Goal: Task Accomplishment & Management: Complete application form

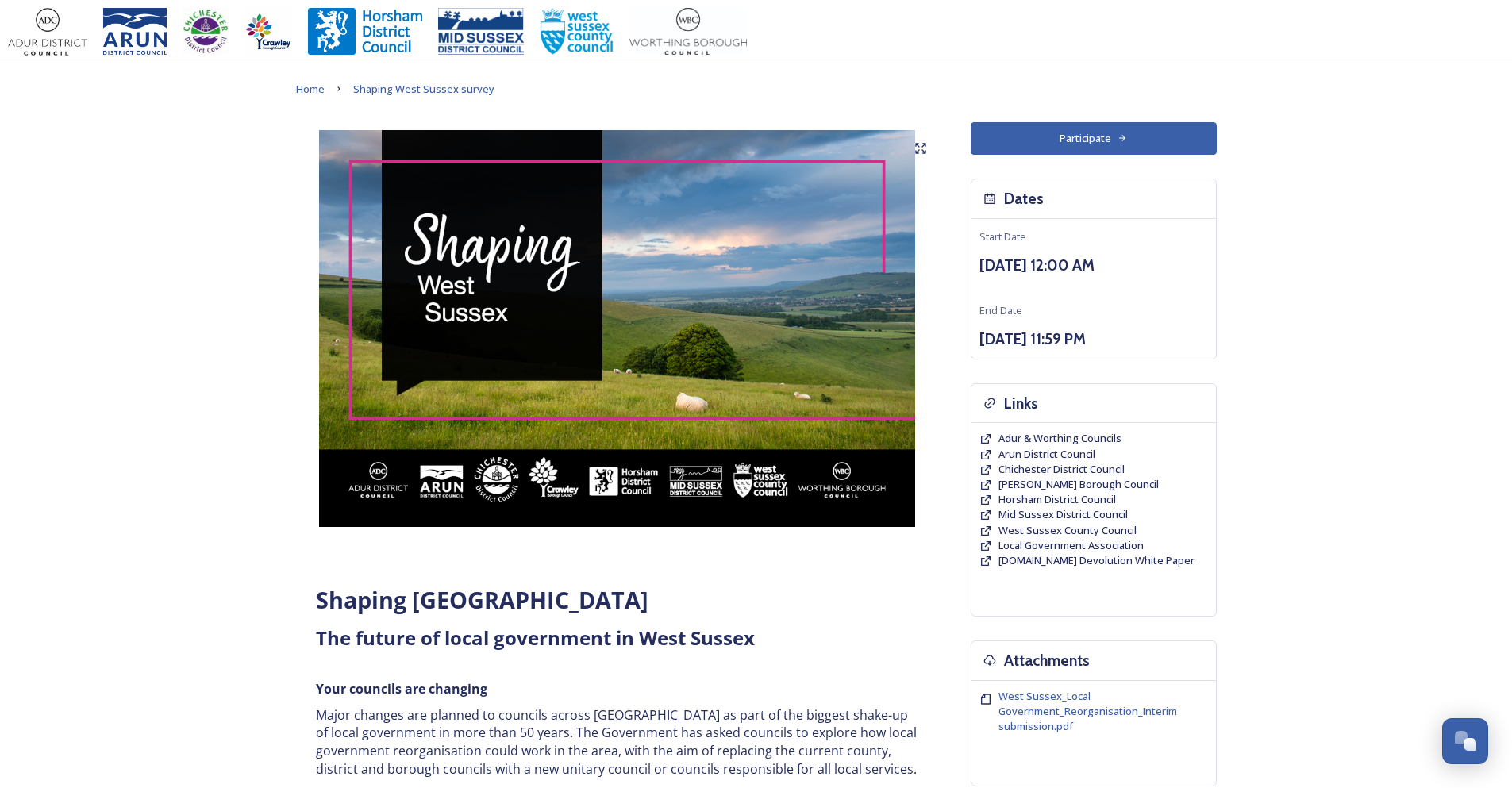
click at [1121, 139] on icon at bounding box center [1123, 139] width 11 height 11
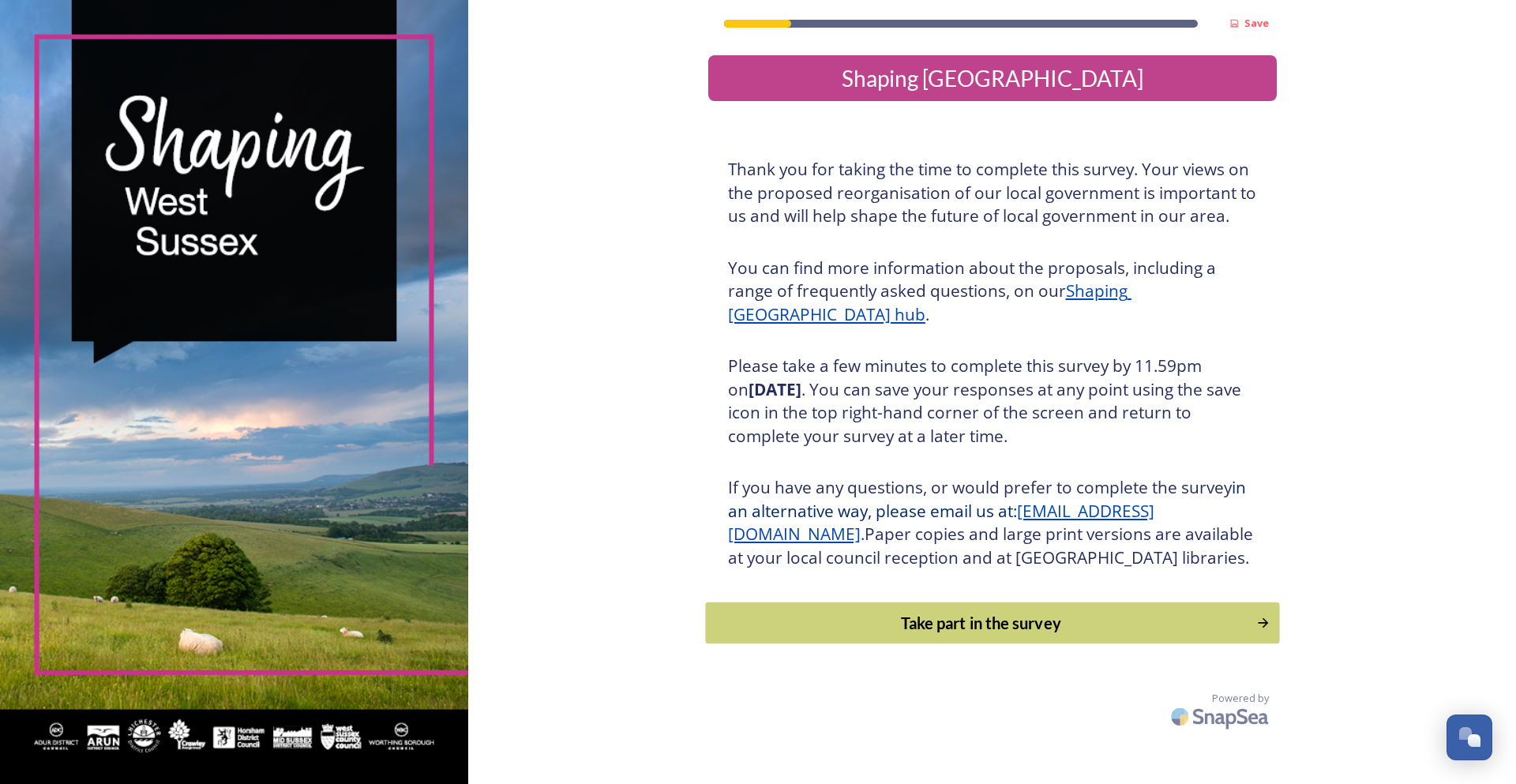
click at [998, 635] on div "Take part in the survey" at bounding box center [981, 622] width 534 height 24
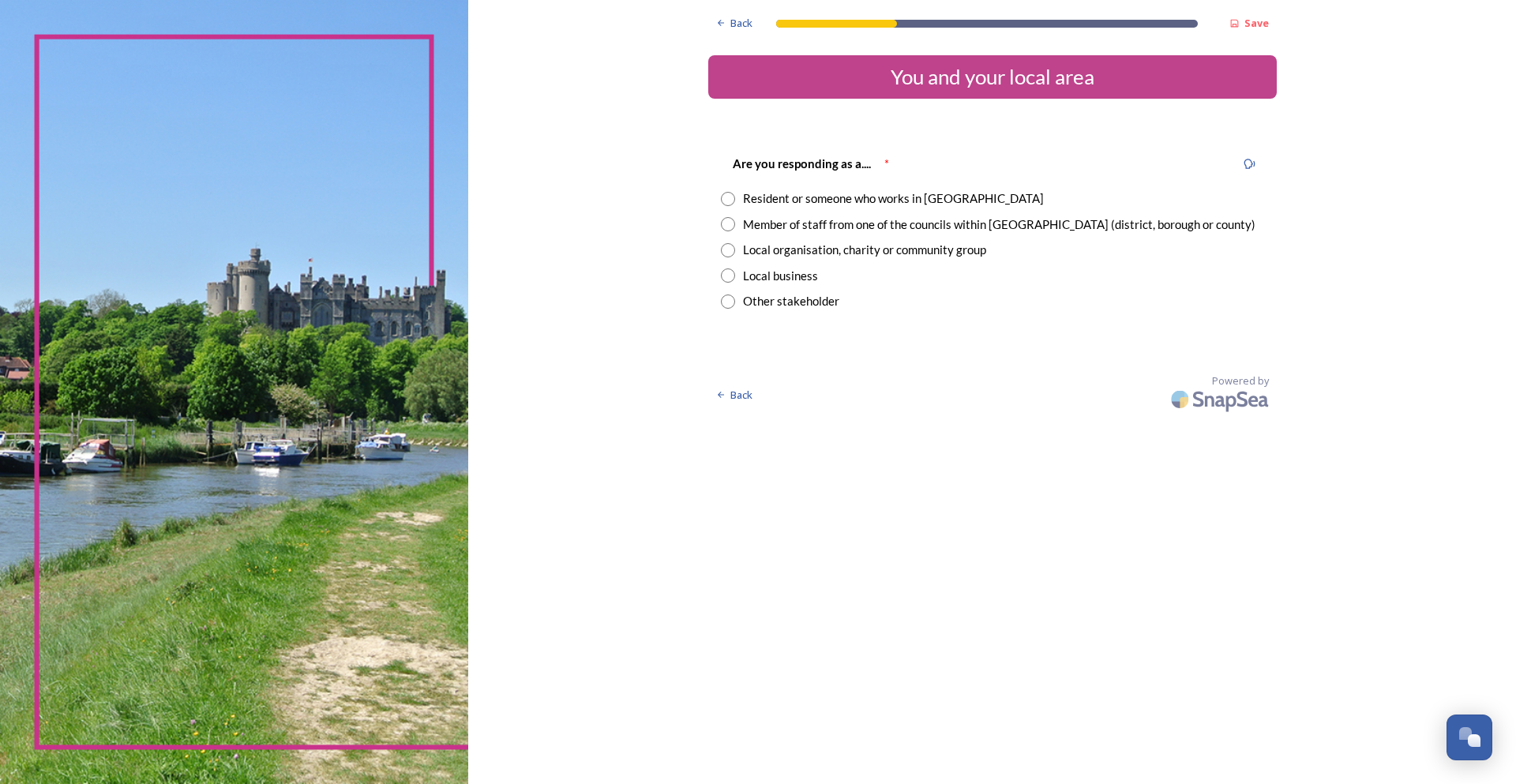
click at [725, 203] on input "radio" at bounding box center [728, 199] width 14 height 14
radio input "true"
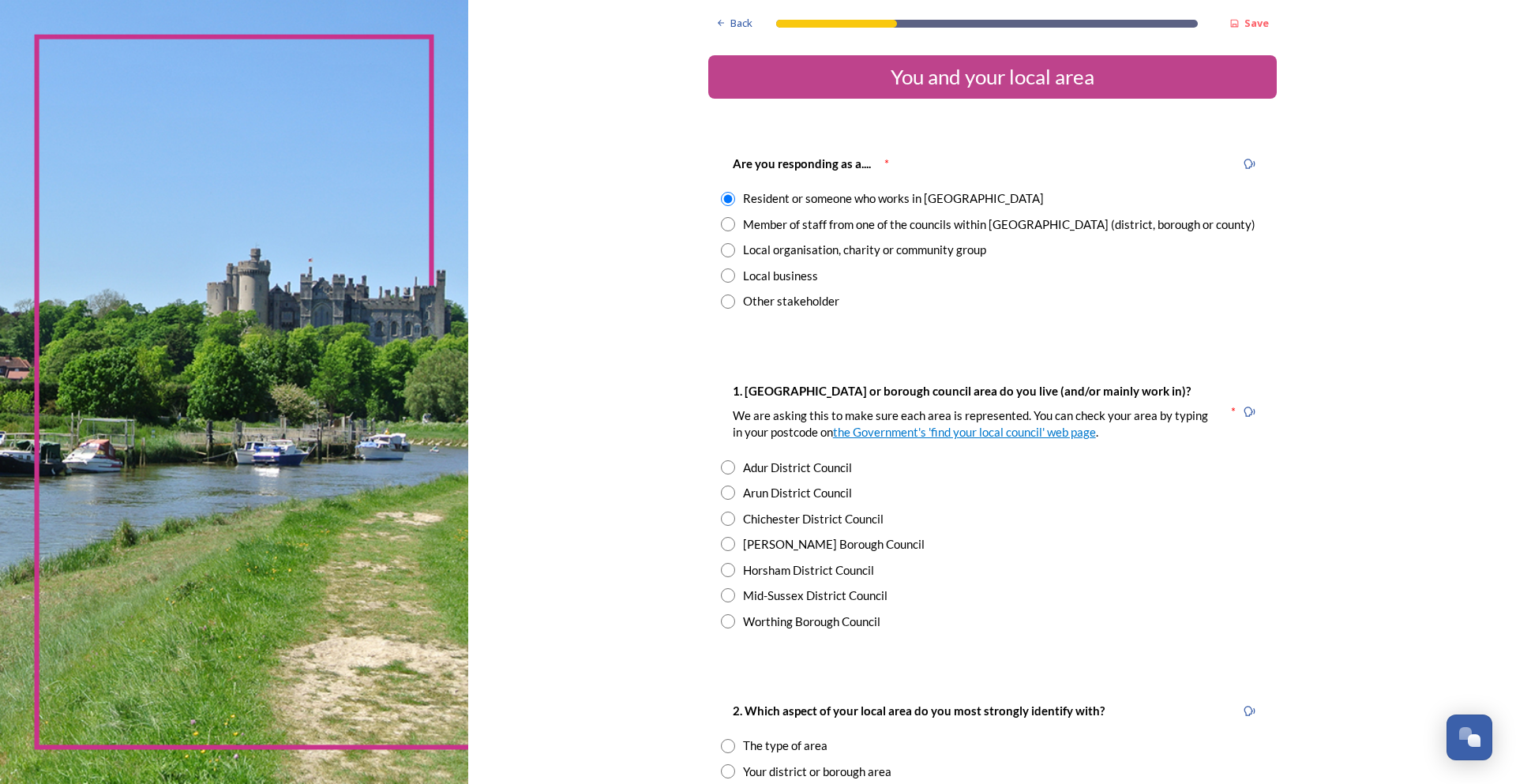
click at [721, 521] on input "radio" at bounding box center [728, 519] width 14 height 14
radio input "true"
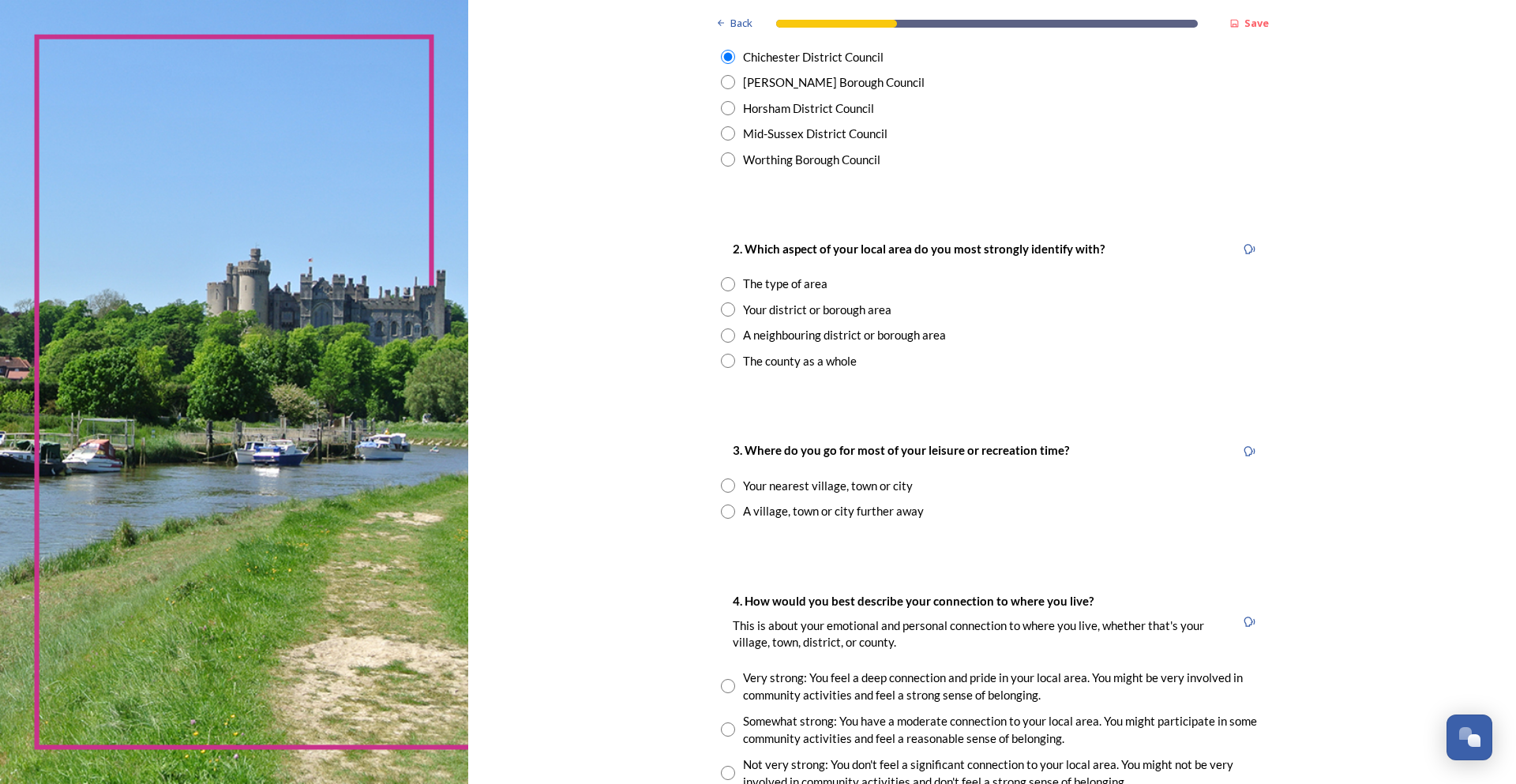
scroll to position [474, 0]
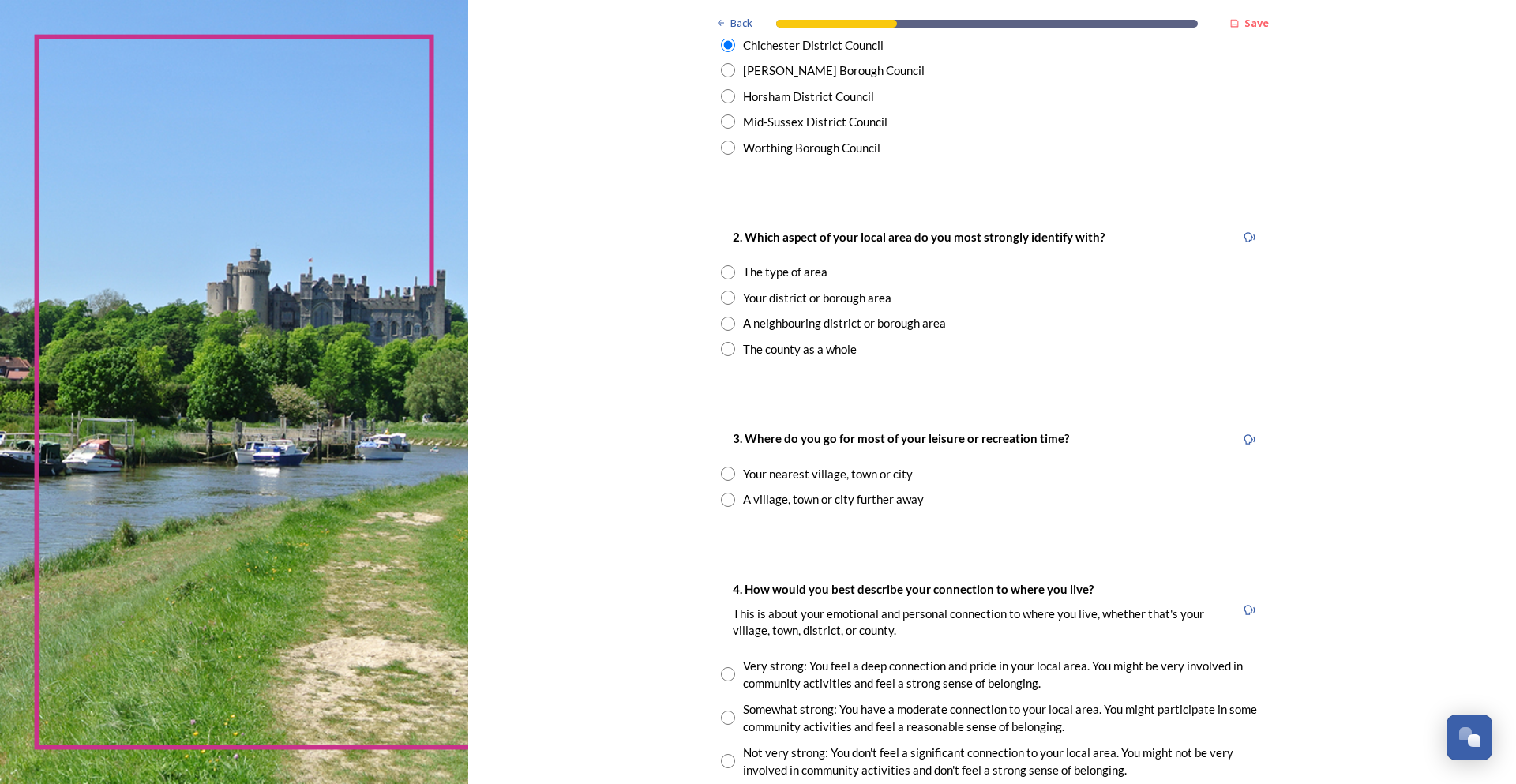
click at [711, 296] on div "2. Which aspect of your local area do you most strongly identify with? The type…" at bounding box center [992, 292] width 568 height 162
click at [721, 300] on input "radio" at bounding box center [728, 298] width 14 height 14
radio input "true"
click at [723, 273] on input "radio" at bounding box center [728, 272] width 14 height 14
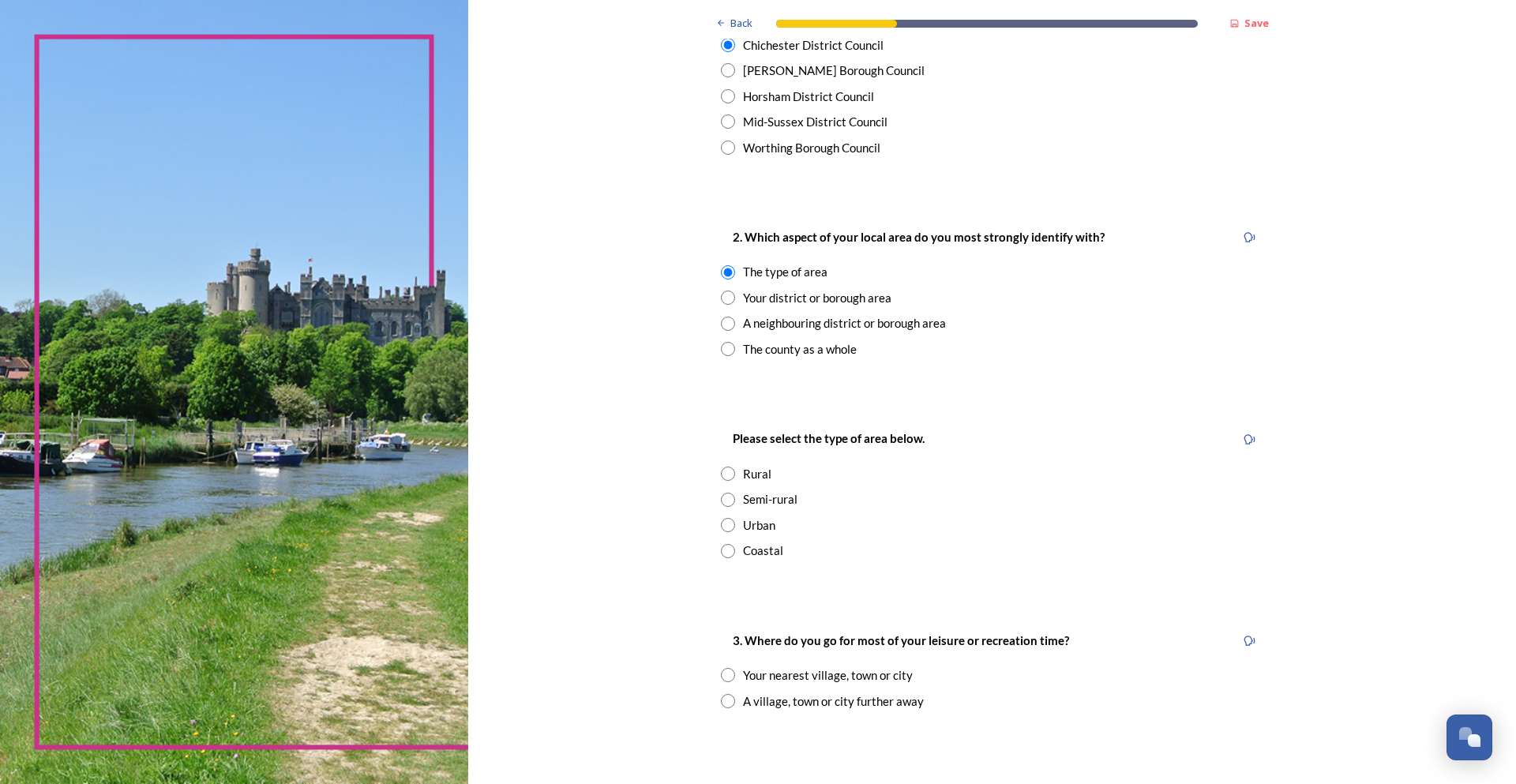
click at [721, 277] on input "radio" at bounding box center [728, 272] width 14 height 14
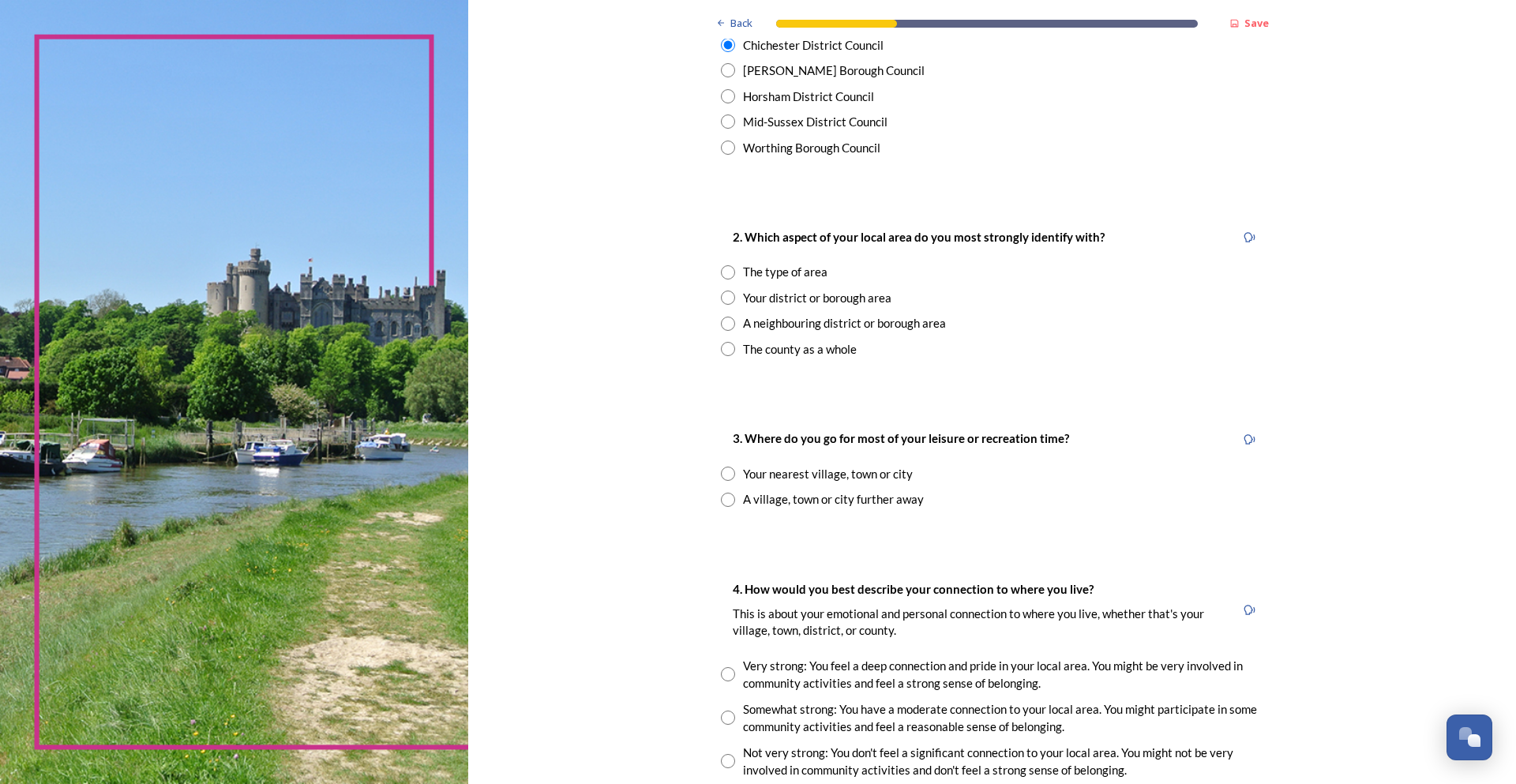
click at [727, 271] on input "radio" at bounding box center [728, 272] width 14 height 14
radio input "true"
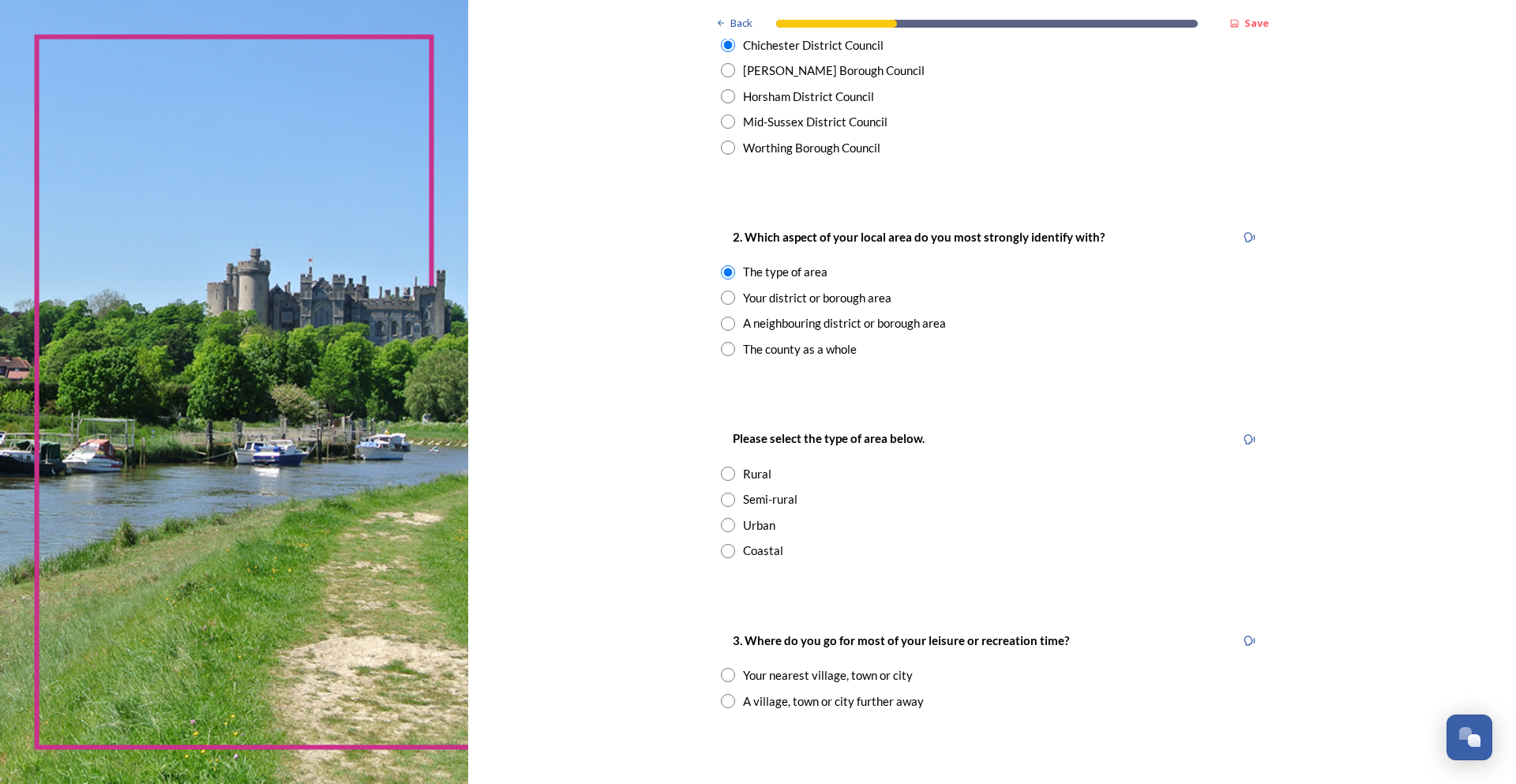
click at [722, 550] on input "radio" at bounding box center [728, 552] width 14 height 14
radio input "true"
click at [722, 298] on input "radio" at bounding box center [728, 298] width 14 height 14
radio input "true"
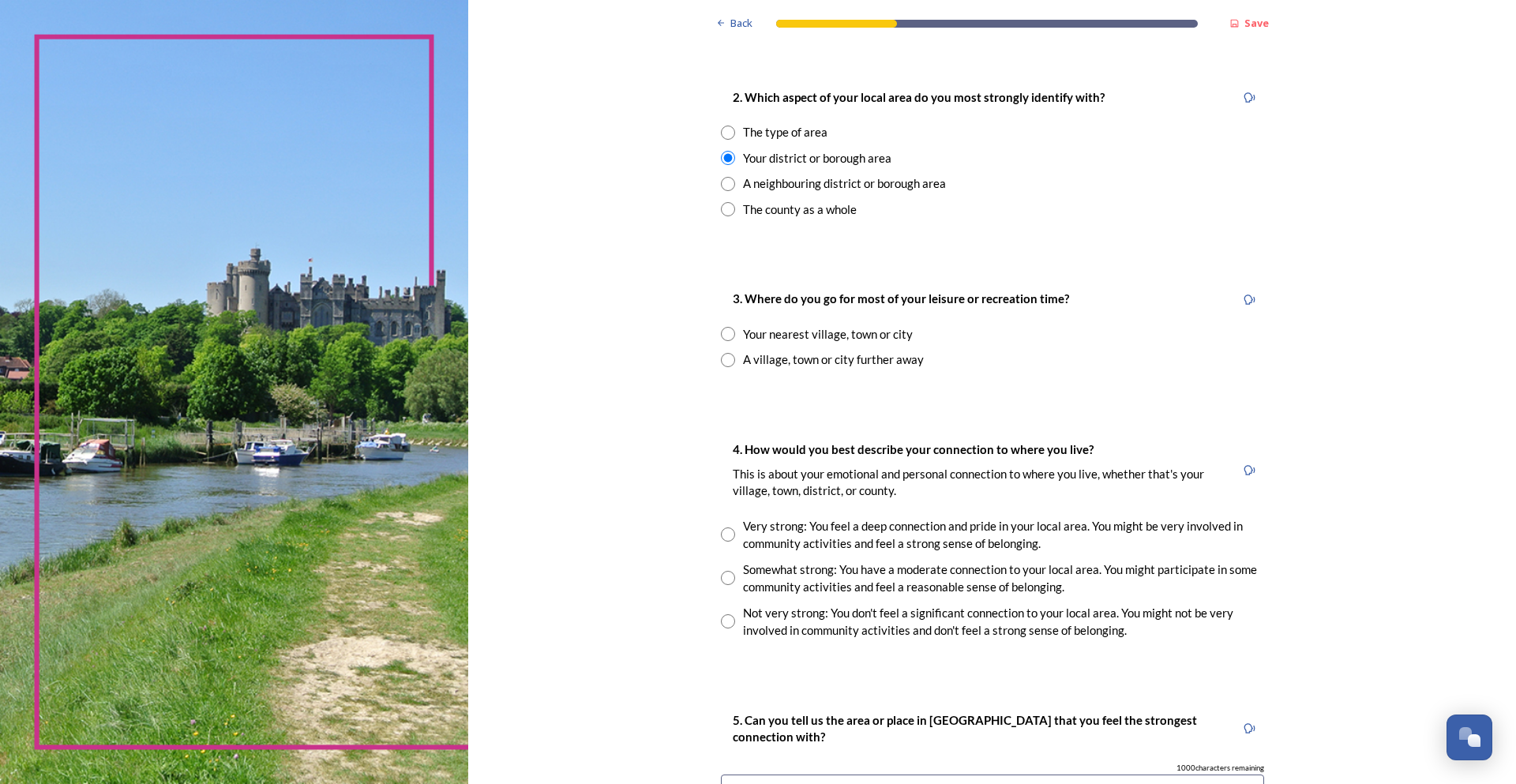
scroll to position [632, 0]
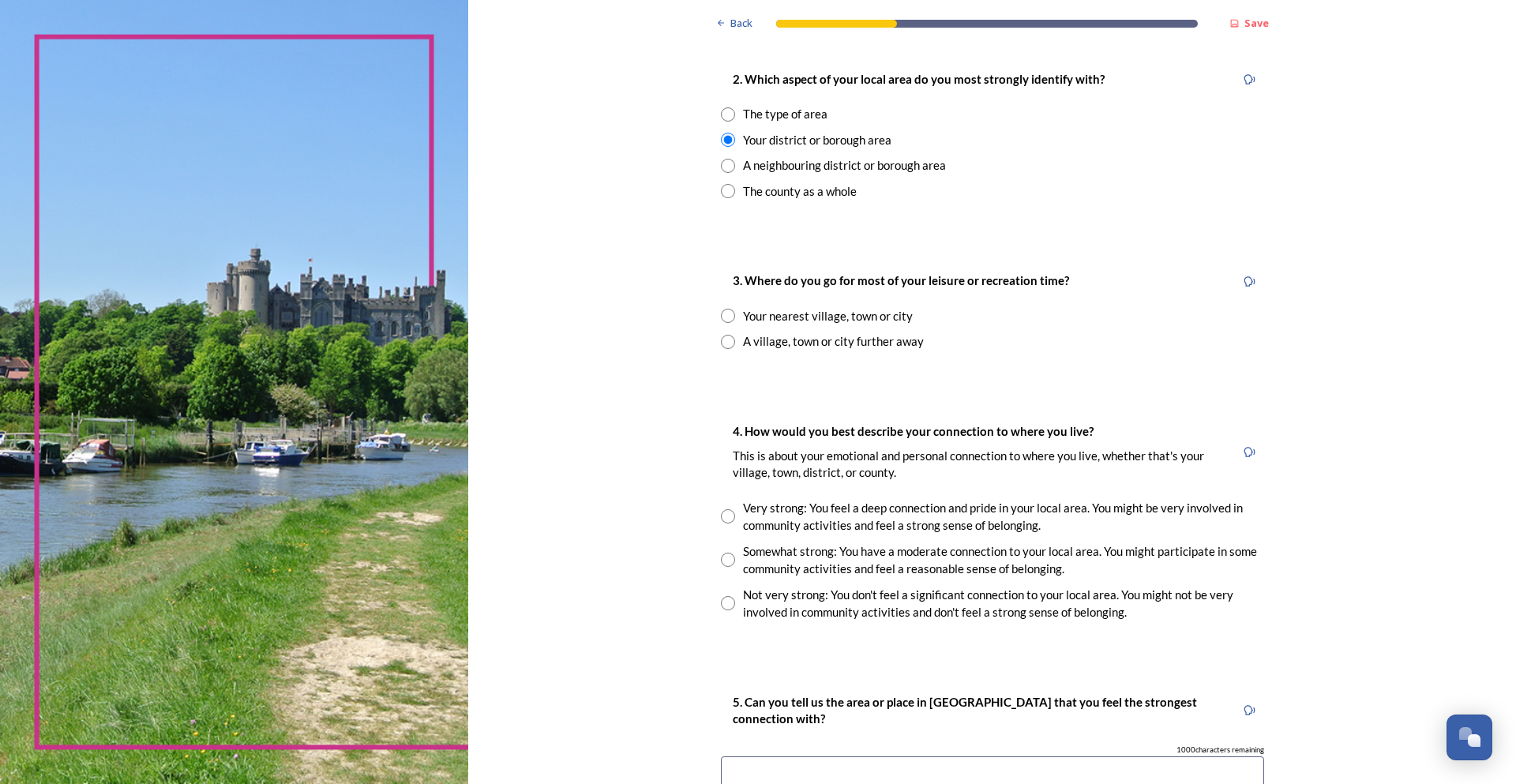
click at [722, 316] on input "radio" at bounding box center [728, 316] width 14 height 14
radio input "true"
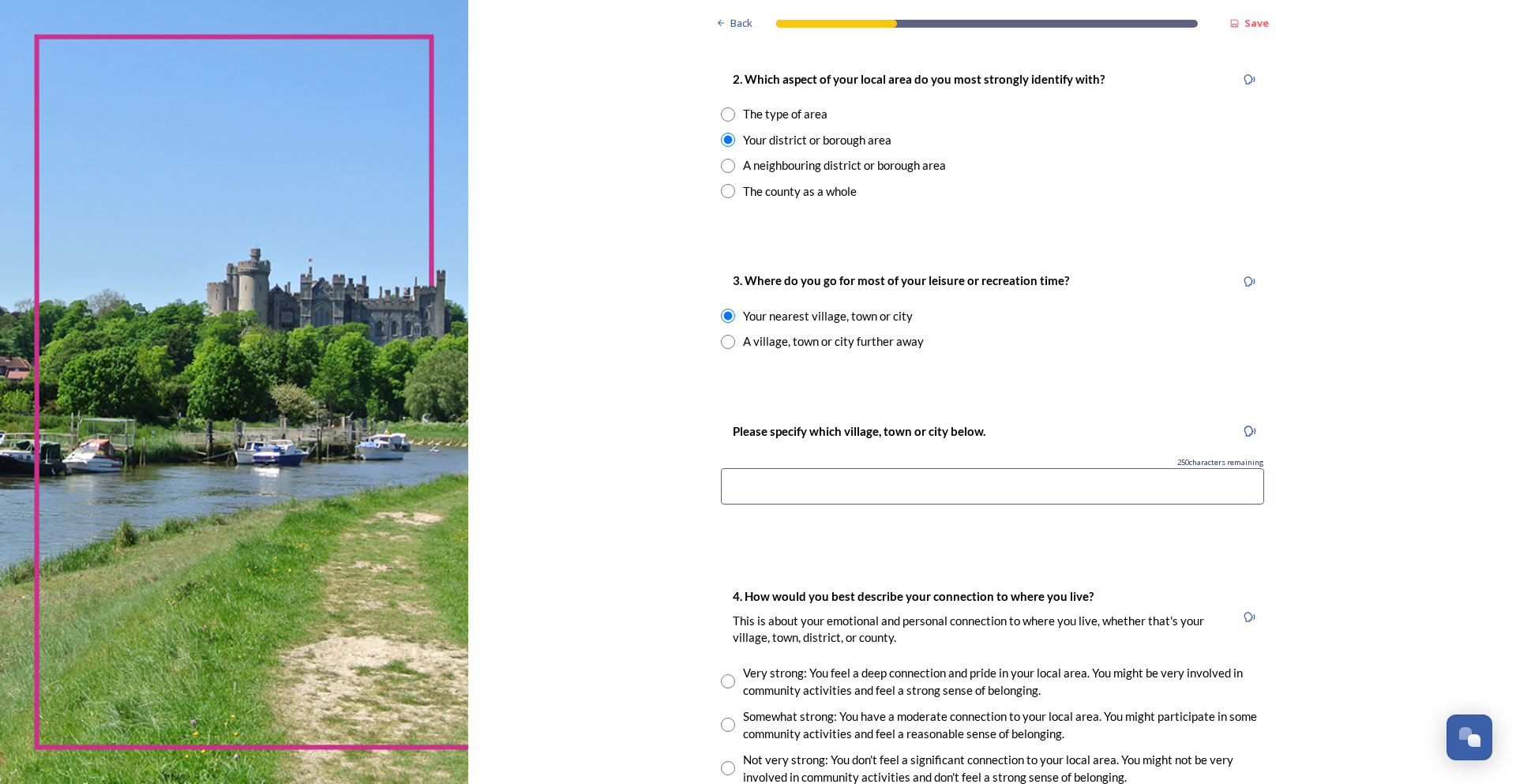
click at [836, 490] on input at bounding box center [993, 486] width 544 height 36
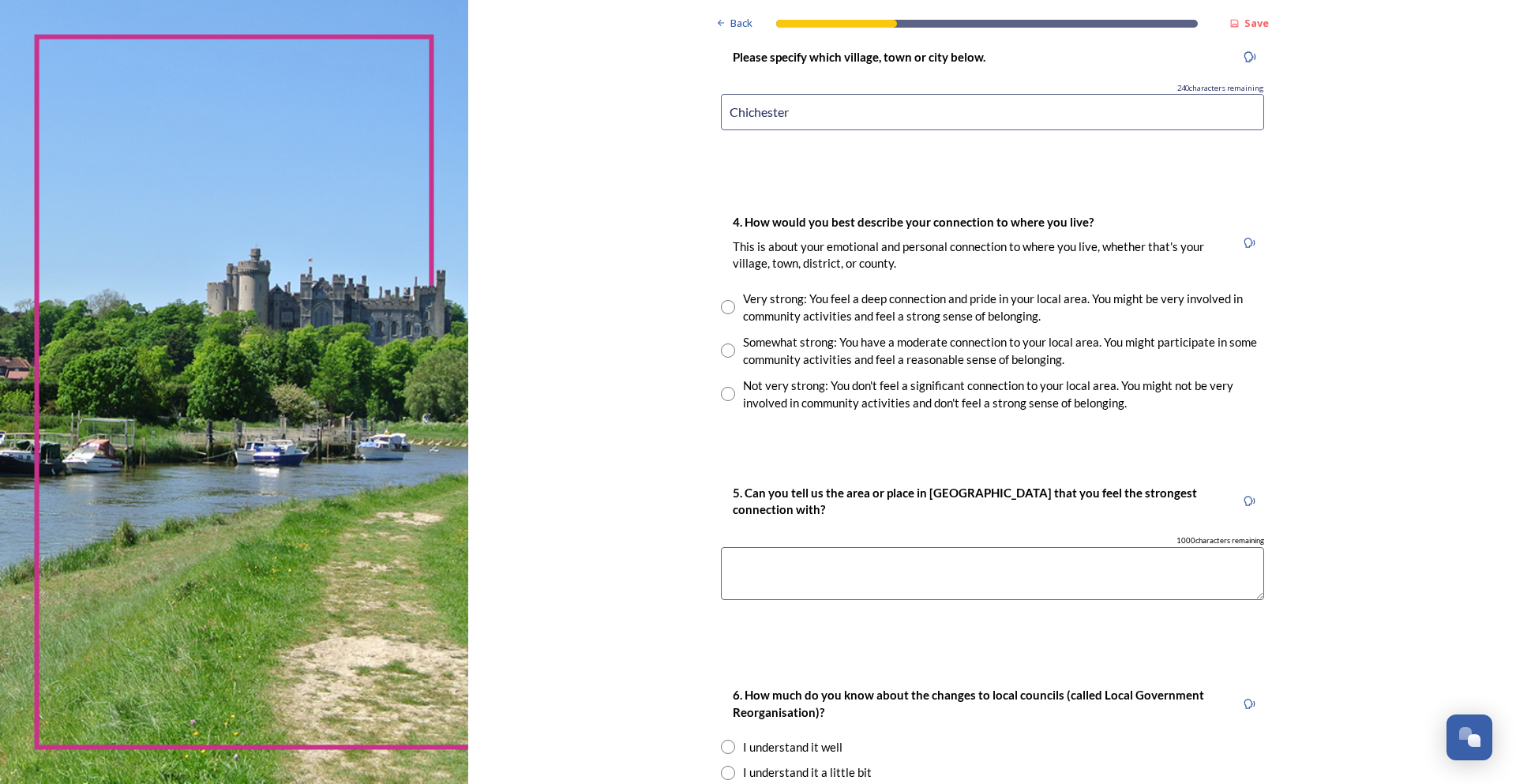
scroll to position [1026, 0]
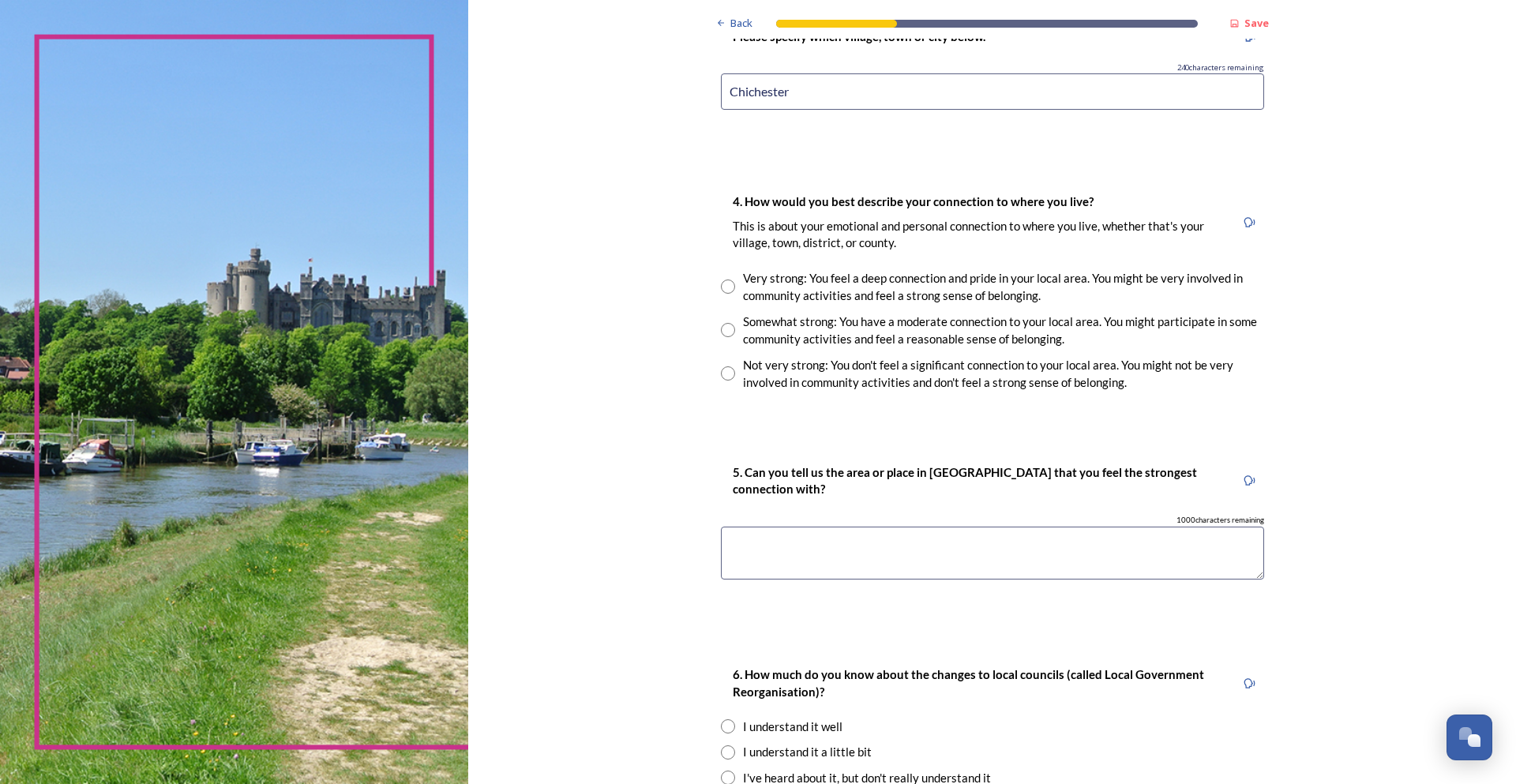
type input "Chichester"
click at [721, 291] on input "radio" at bounding box center [728, 286] width 14 height 14
radio input "true"
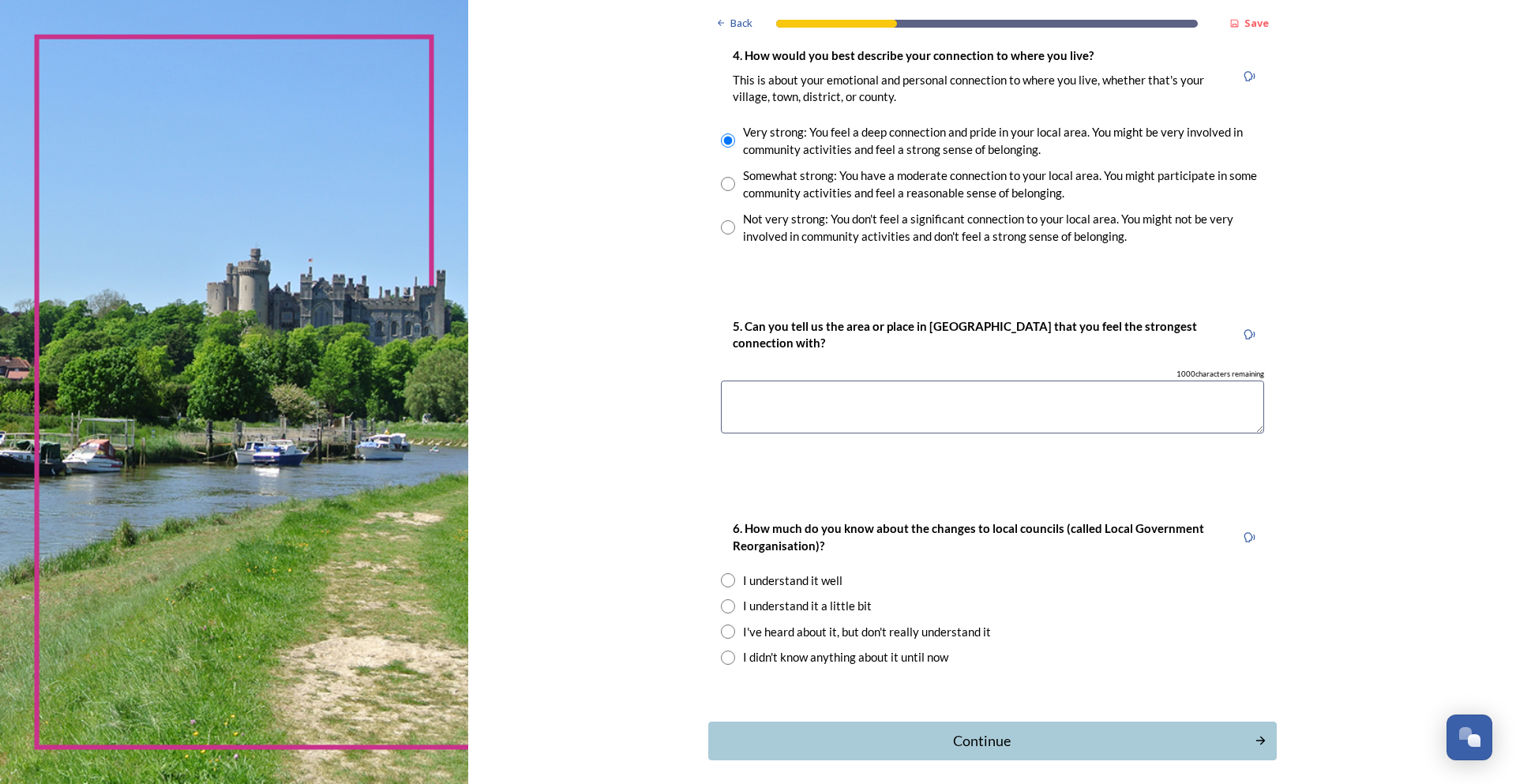
scroll to position [1184, 0]
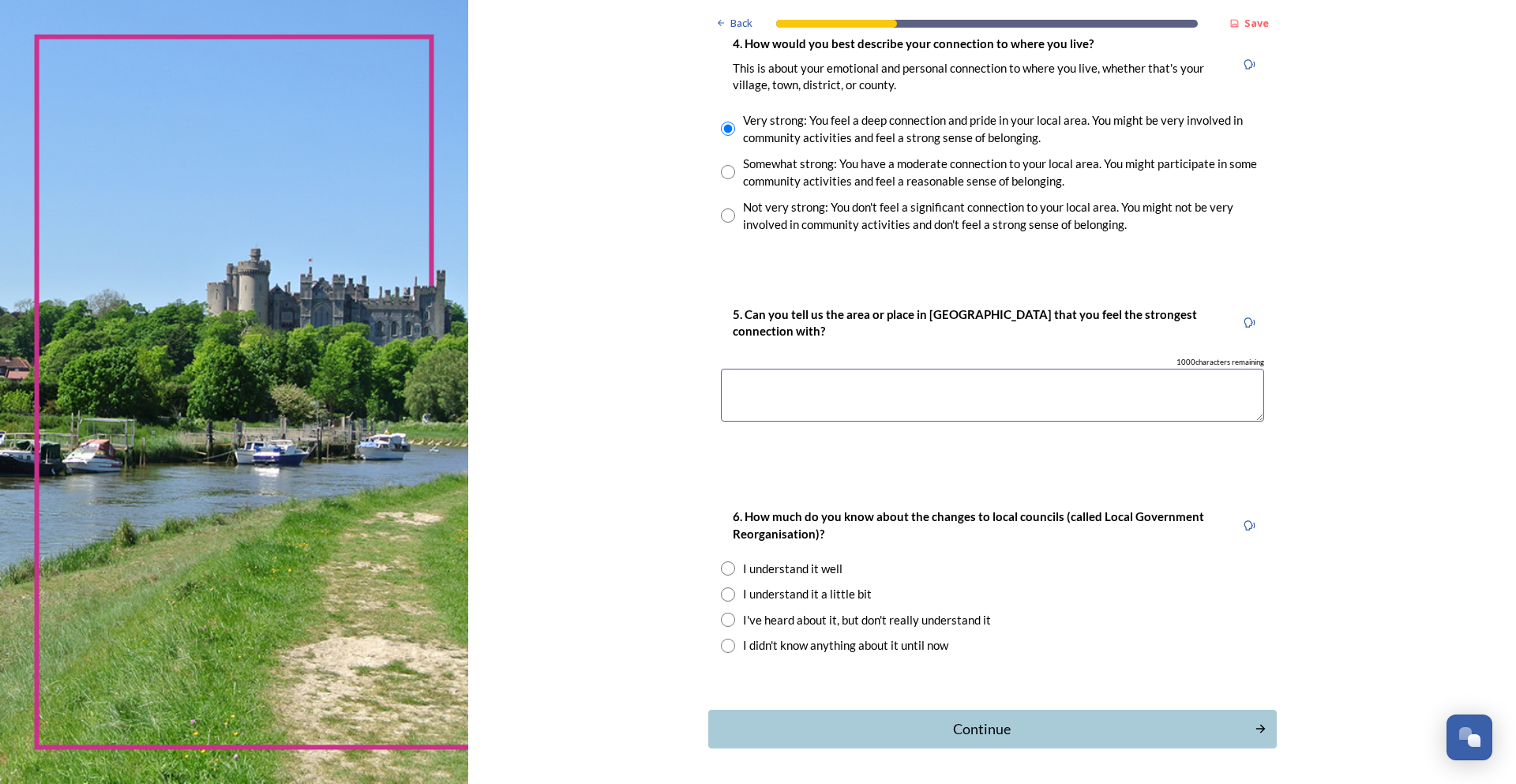
click at [821, 403] on textarea at bounding box center [993, 395] width 544 height 53
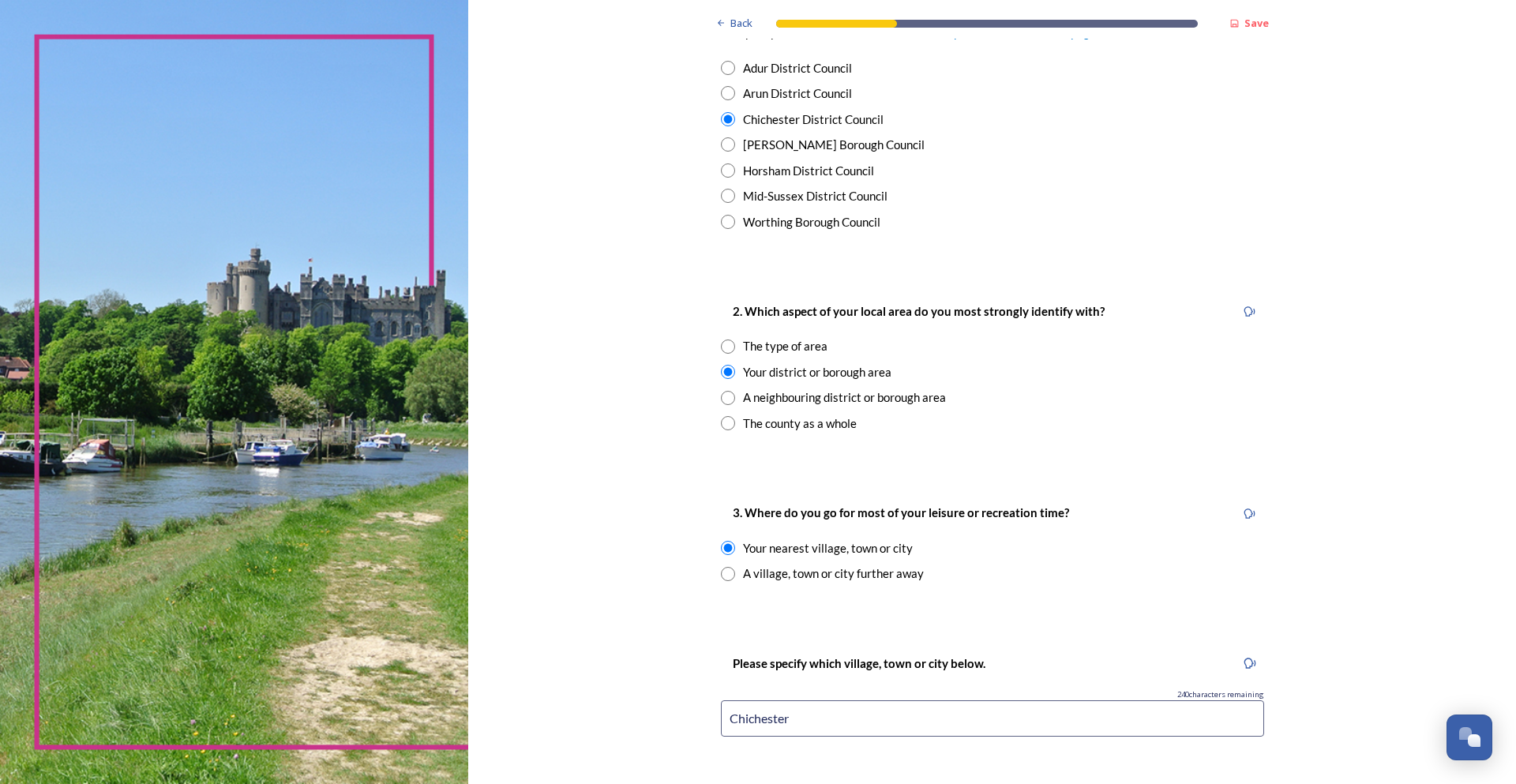
scroll to position [372, 0]
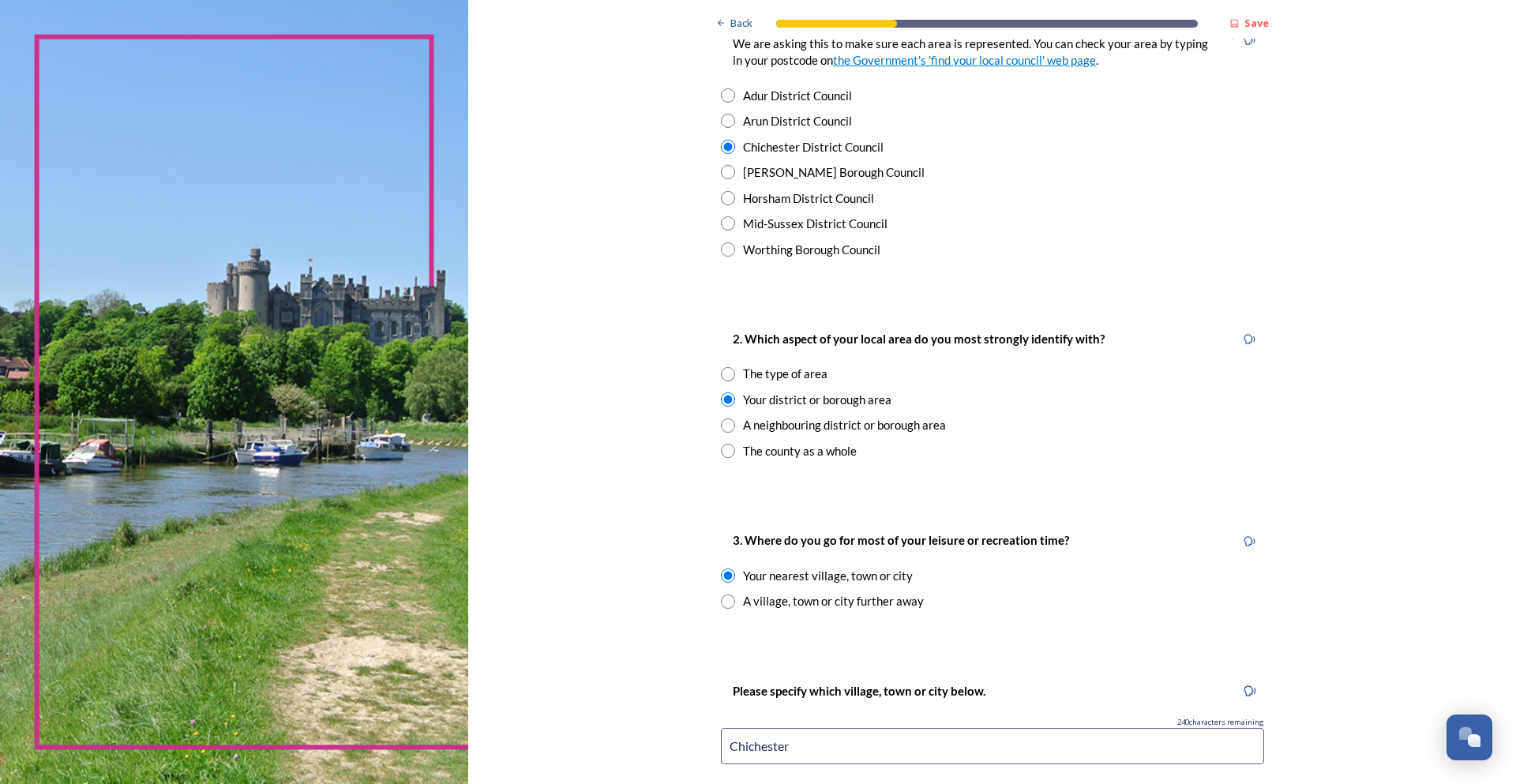
type textarea "Chichester"
click at [723, 375] on input "radio" at bounding box center [728, 374] width 14 height 14
radio input "true"
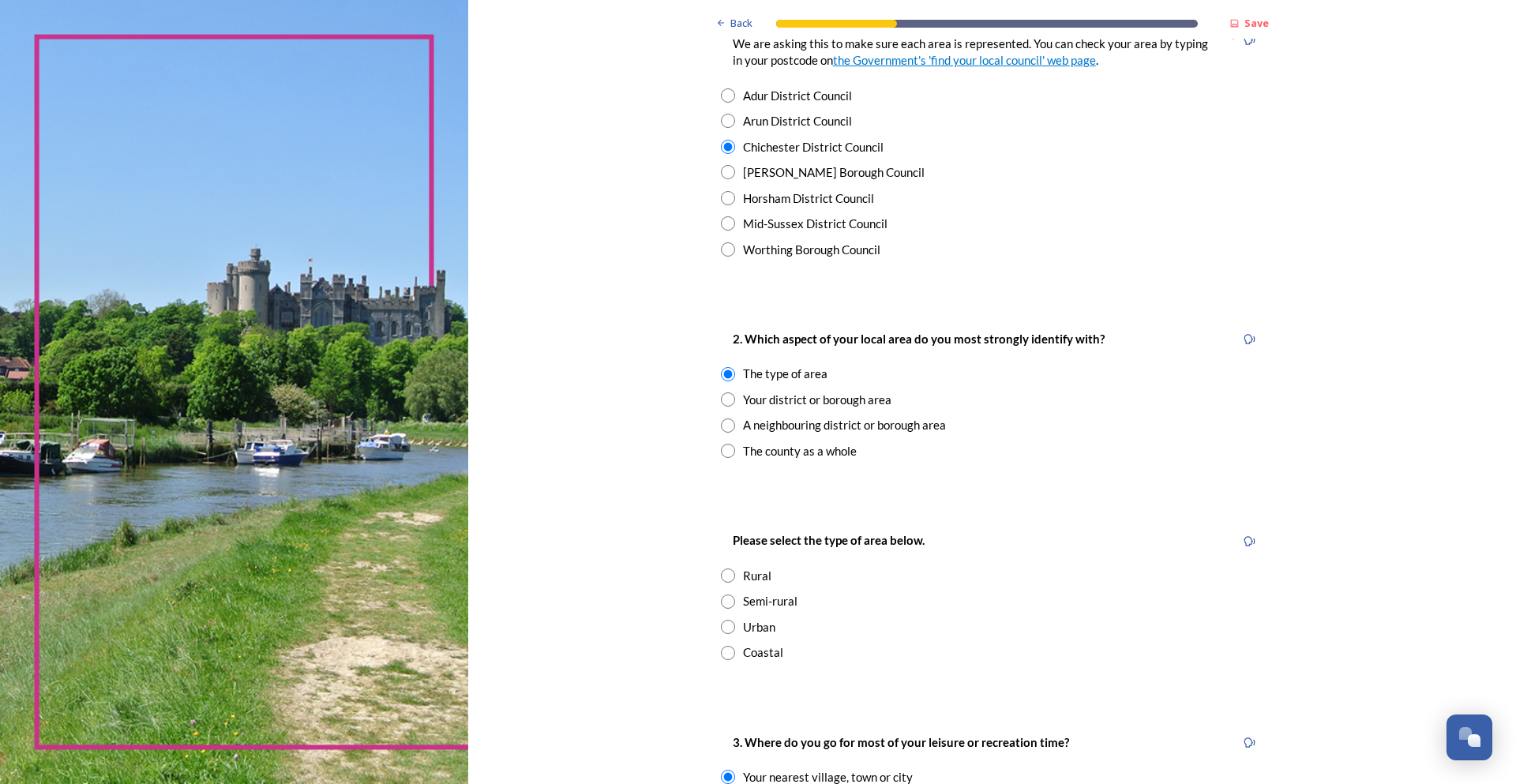
click at [722, 653] on input "radio" at bounding box center [728, 653] width 14 height 14
radio input "true"
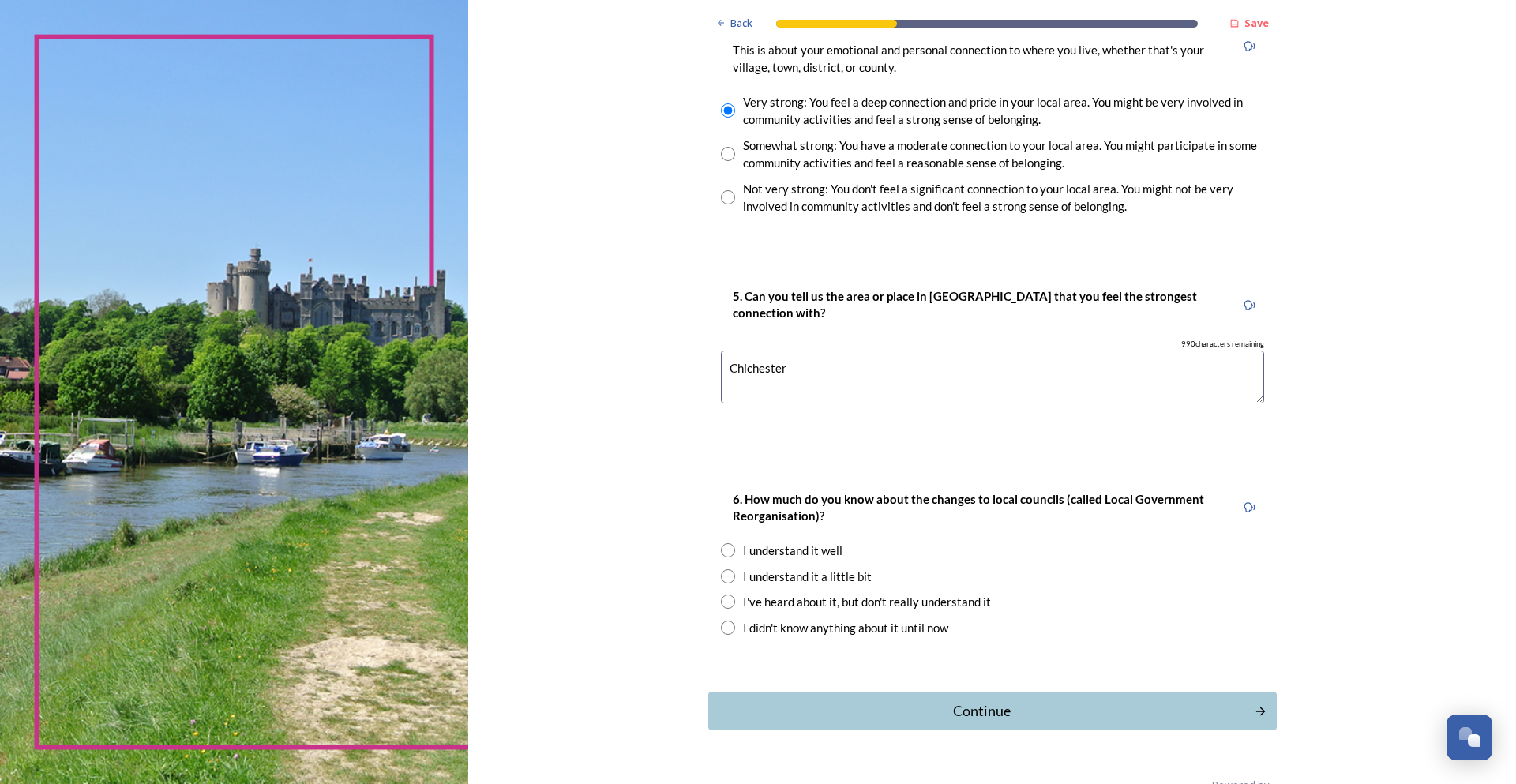
scroll to position [1442, 0]
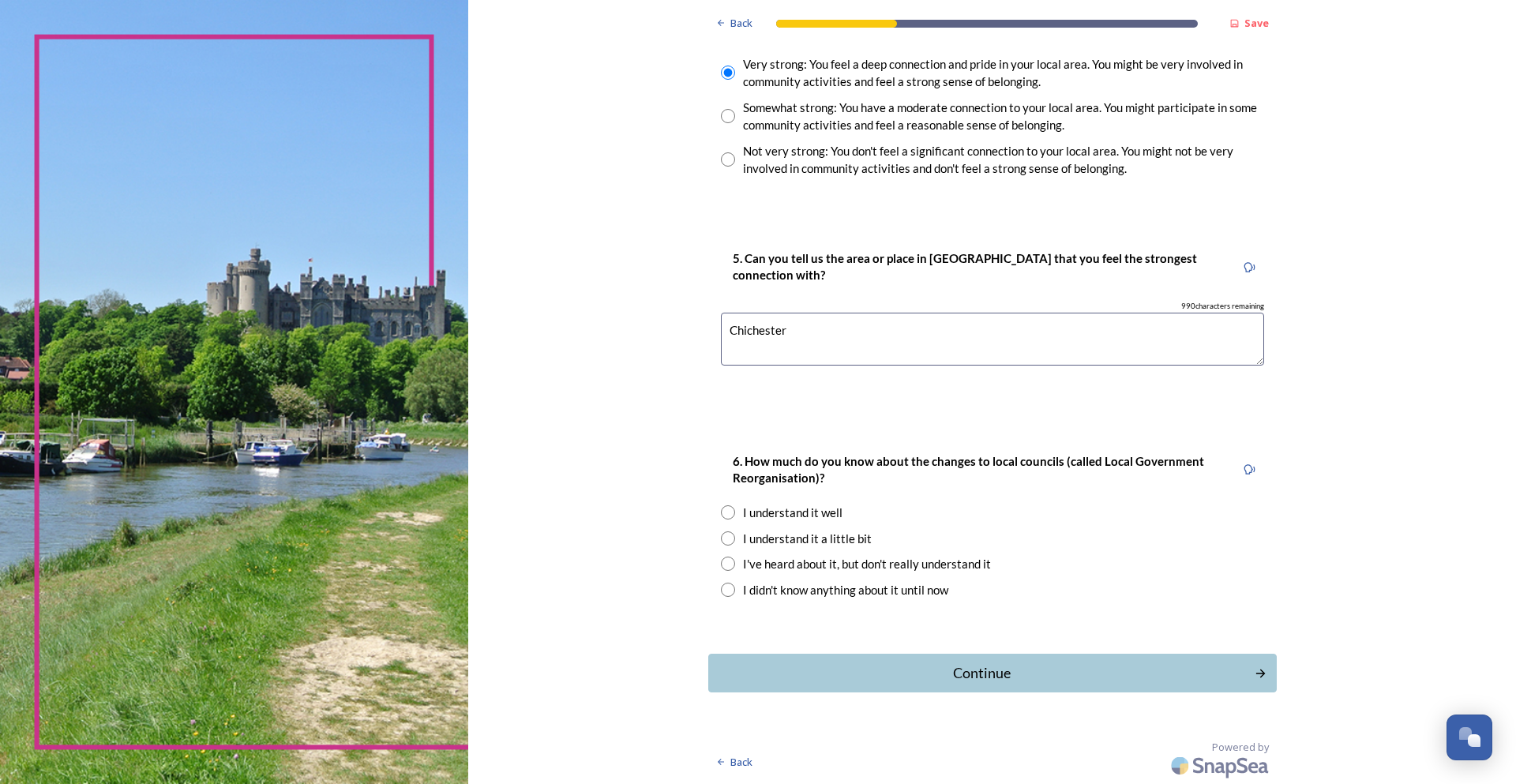
click at [727, 537] on input "radio" at bounding box center [728, 538] width 14 height 14
radio input "true"
click at [956, 666] on div "Continue" at bounding box center [981, 674] width 535 height 21
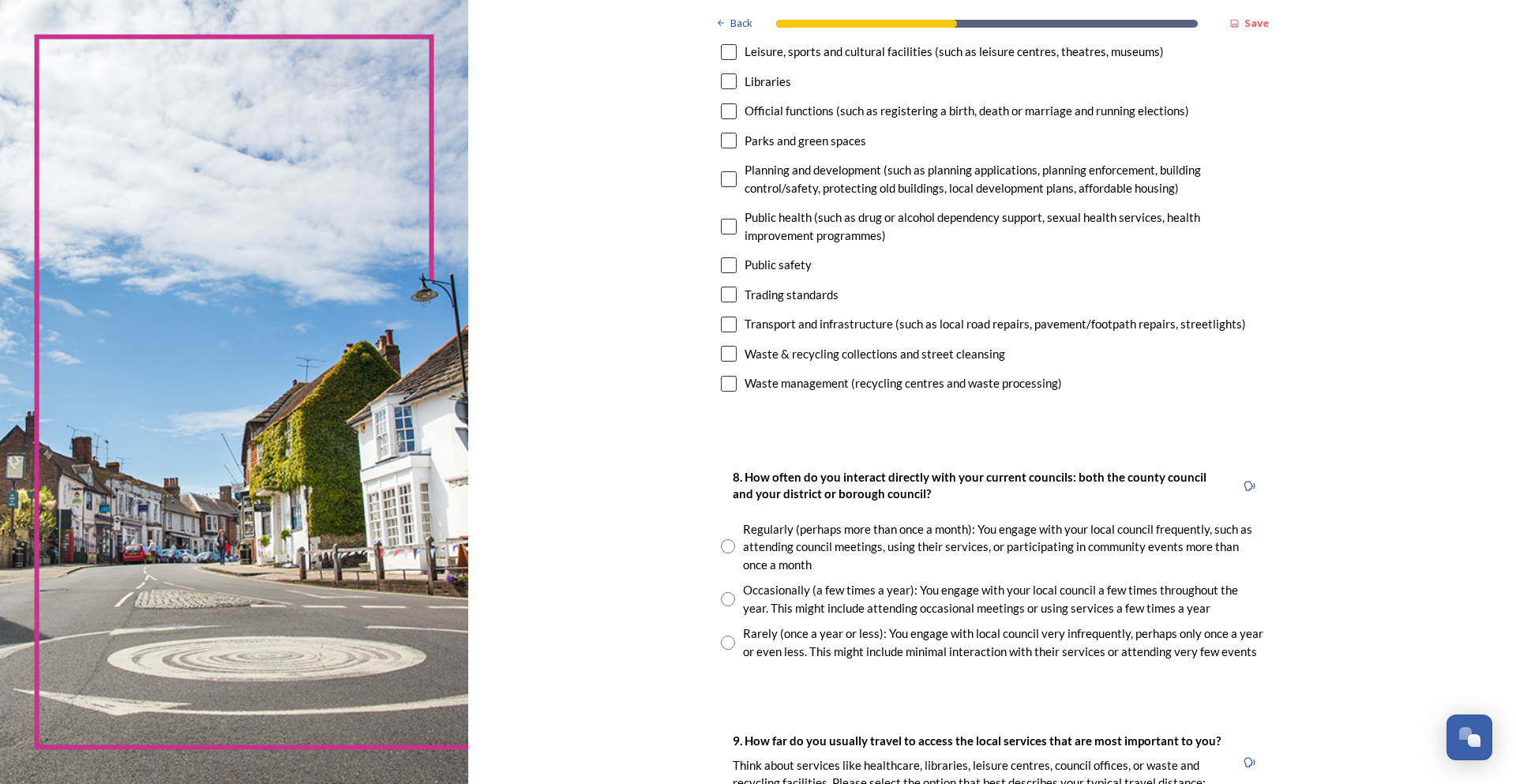
scroll to position [474, 0]
click at [721, 180] on input "checkbox" at bounding box center [729, 179] width 16 height 16
checkbox input "true"
click at [724, 597] on input "radio" at bounding box center [728, 598] width 14 height 14
radio input "true"
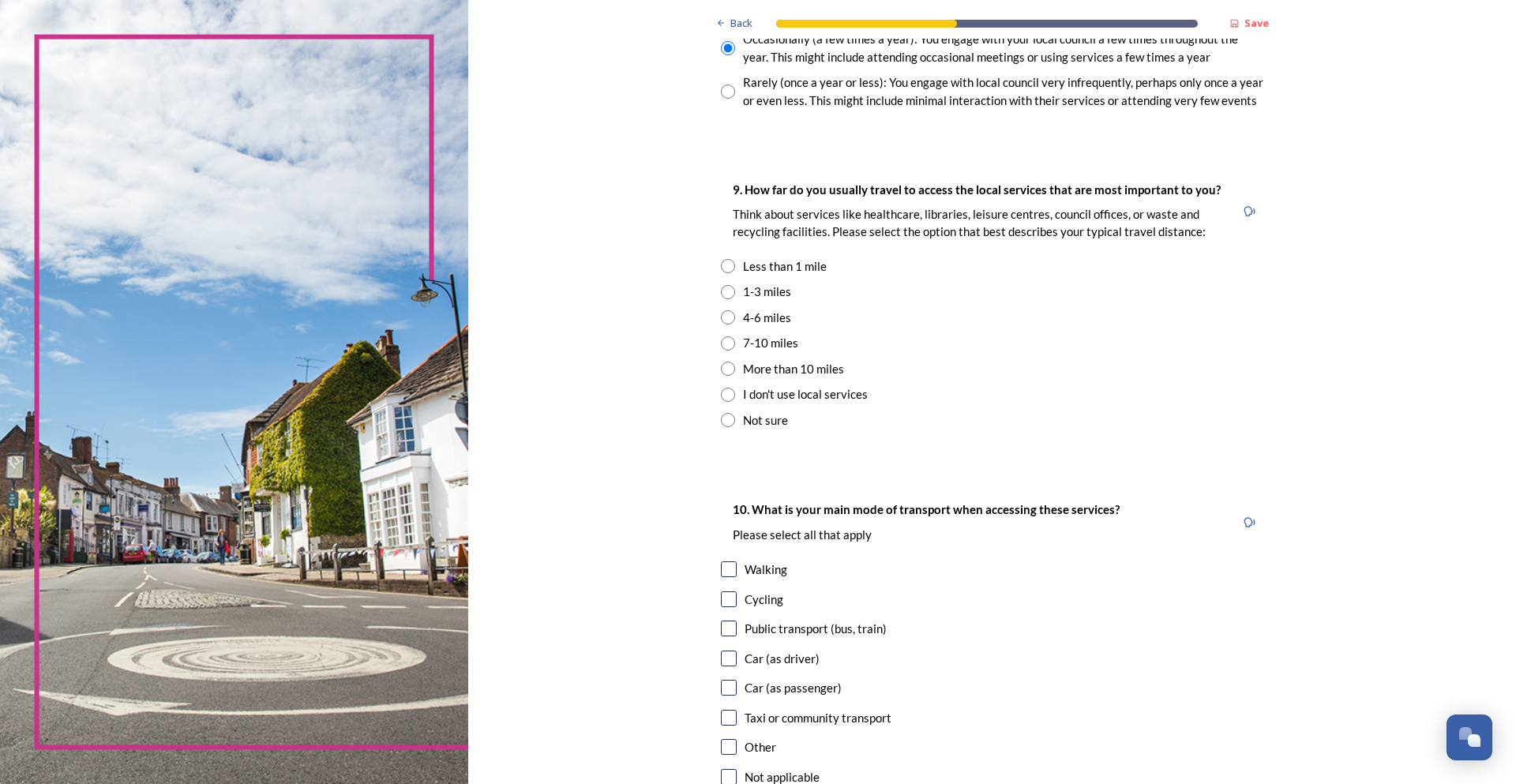
scroll to position [1026, 0]
click at [721, 345] on input "radio" at bounding box center [728, 341] width 14 height 14
radio input "true"
click at [721, 655] on input "checkbox" at bounding box center [729, 656] width 16 height 16
checkbox input "true"
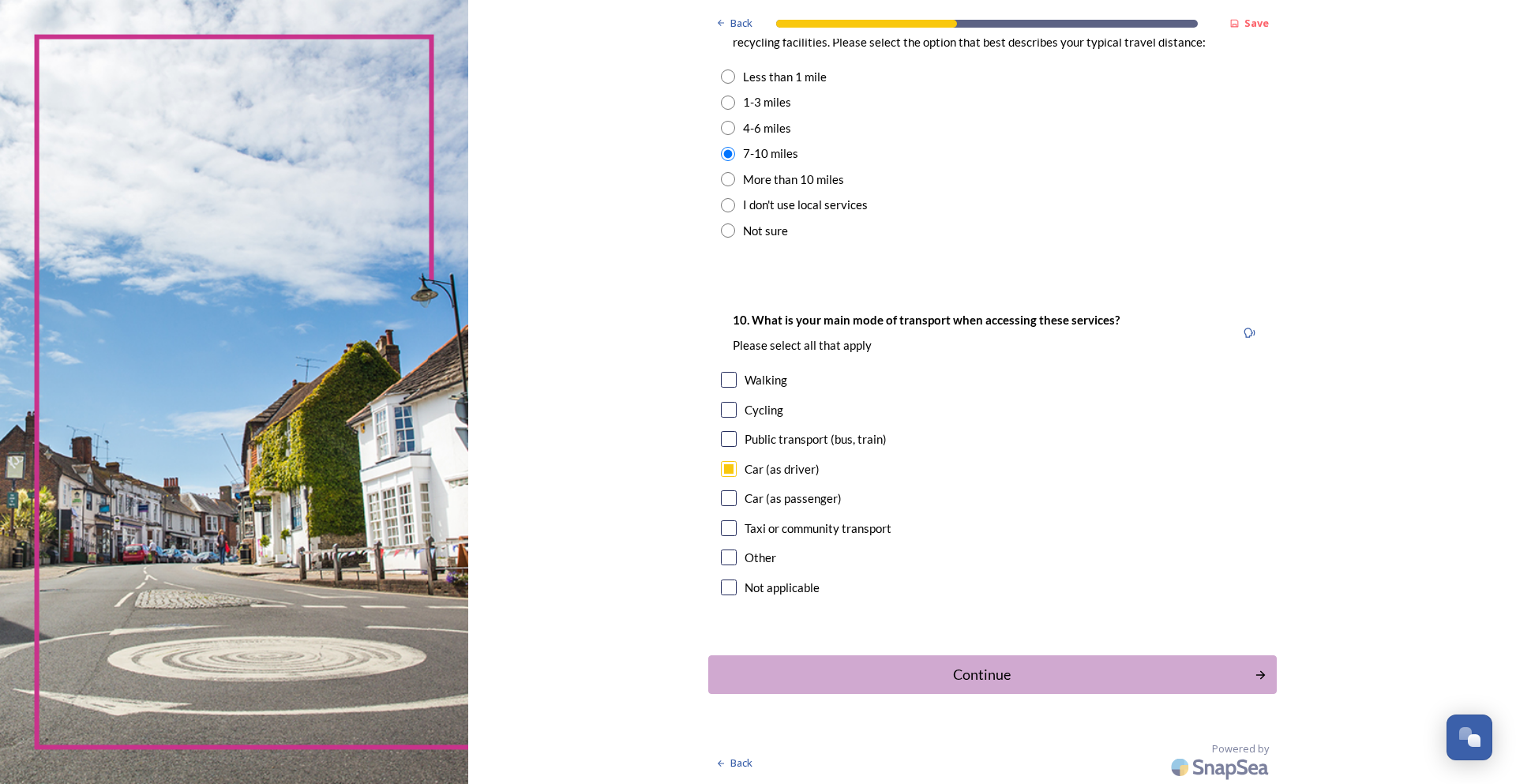
scroll to position [1215, 0]
click at [953, 663] on div "Continue" at bounding box center [981, 674] width 535 height 21
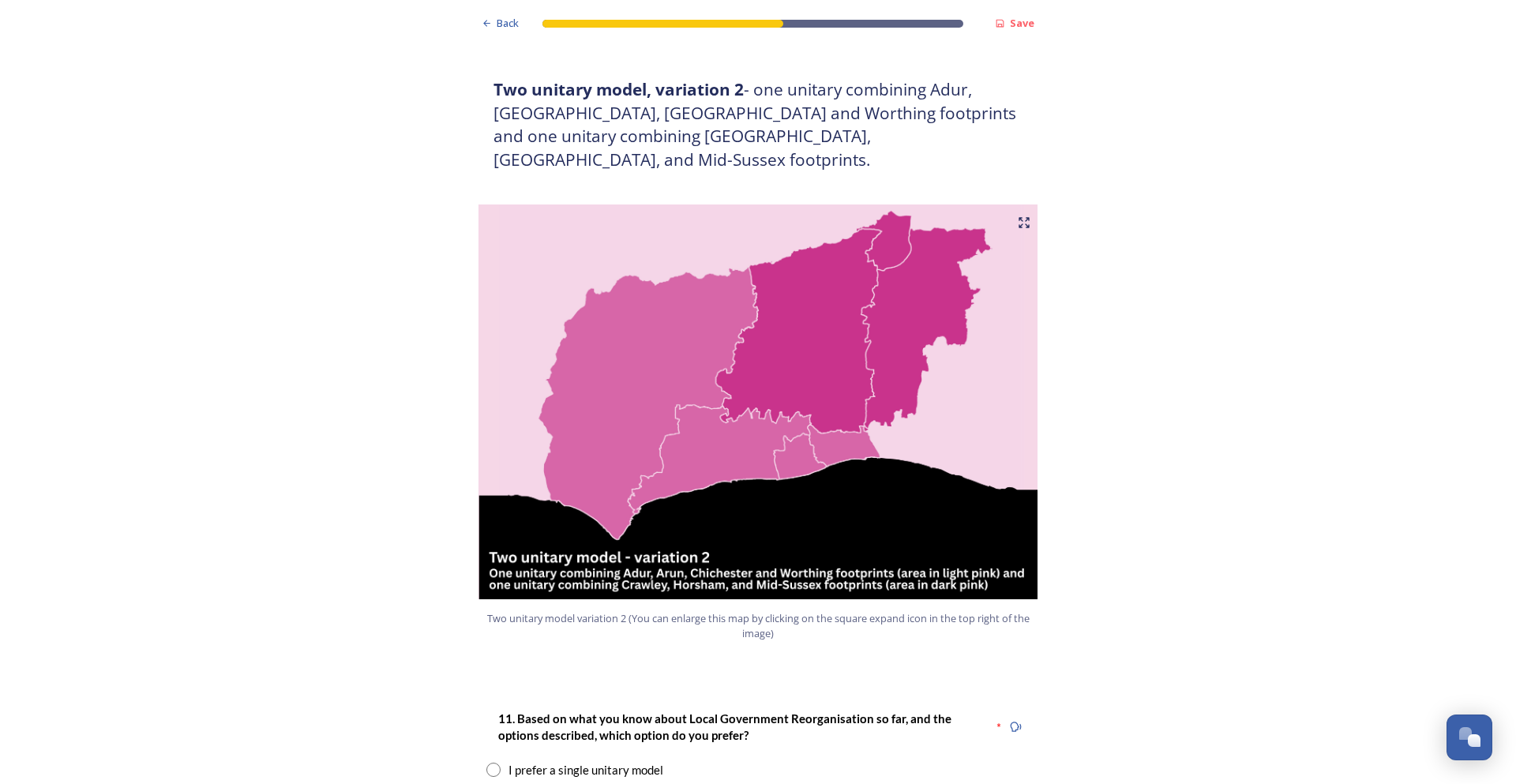
scroll to position [1974, 0]
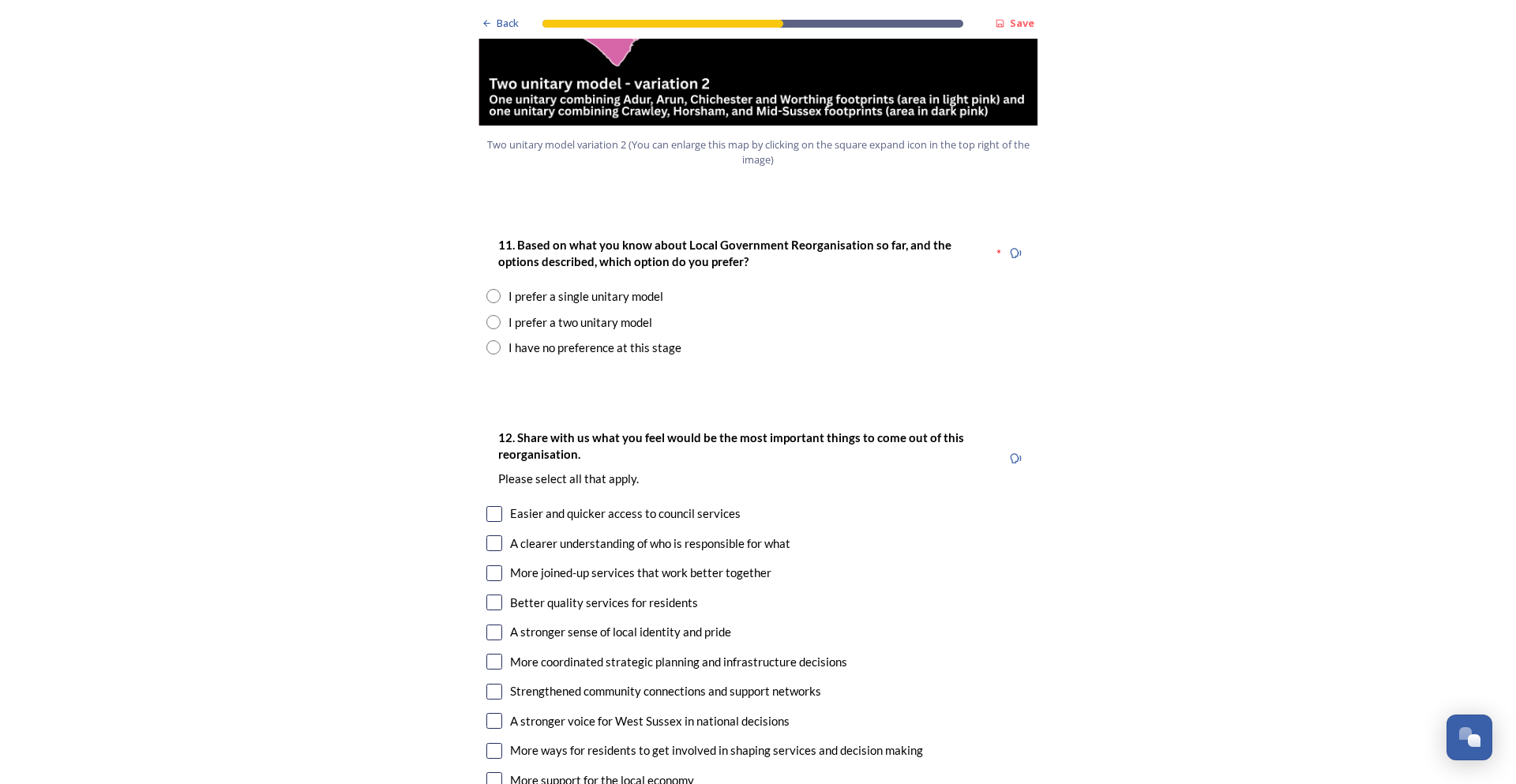
click at [488, 340] on input "radio" at bounding box center [493, 347] width 14 height 14
radio input "true"
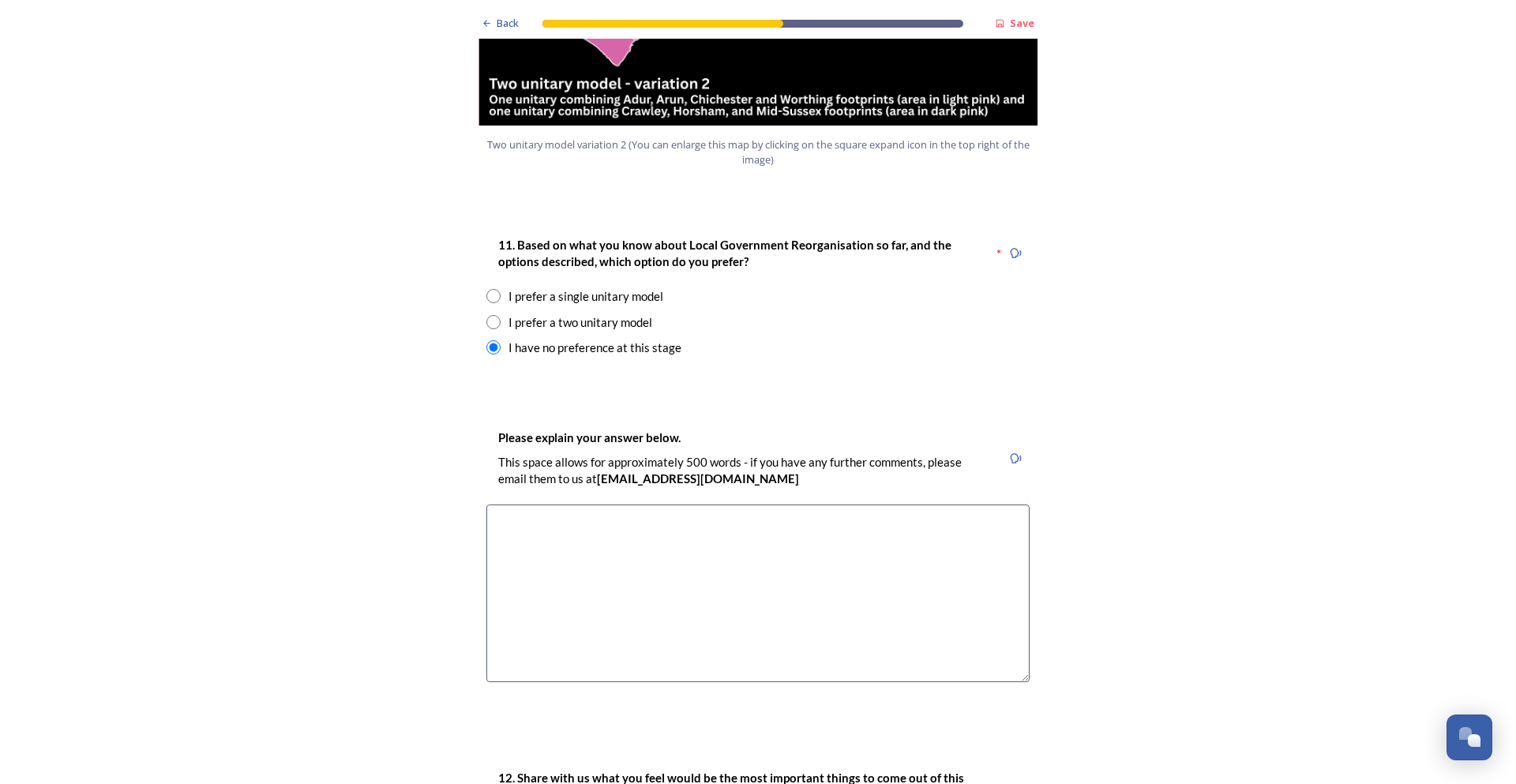
click at [712, 527] on textarea at bounding box center [758, 593] width 544 height 178
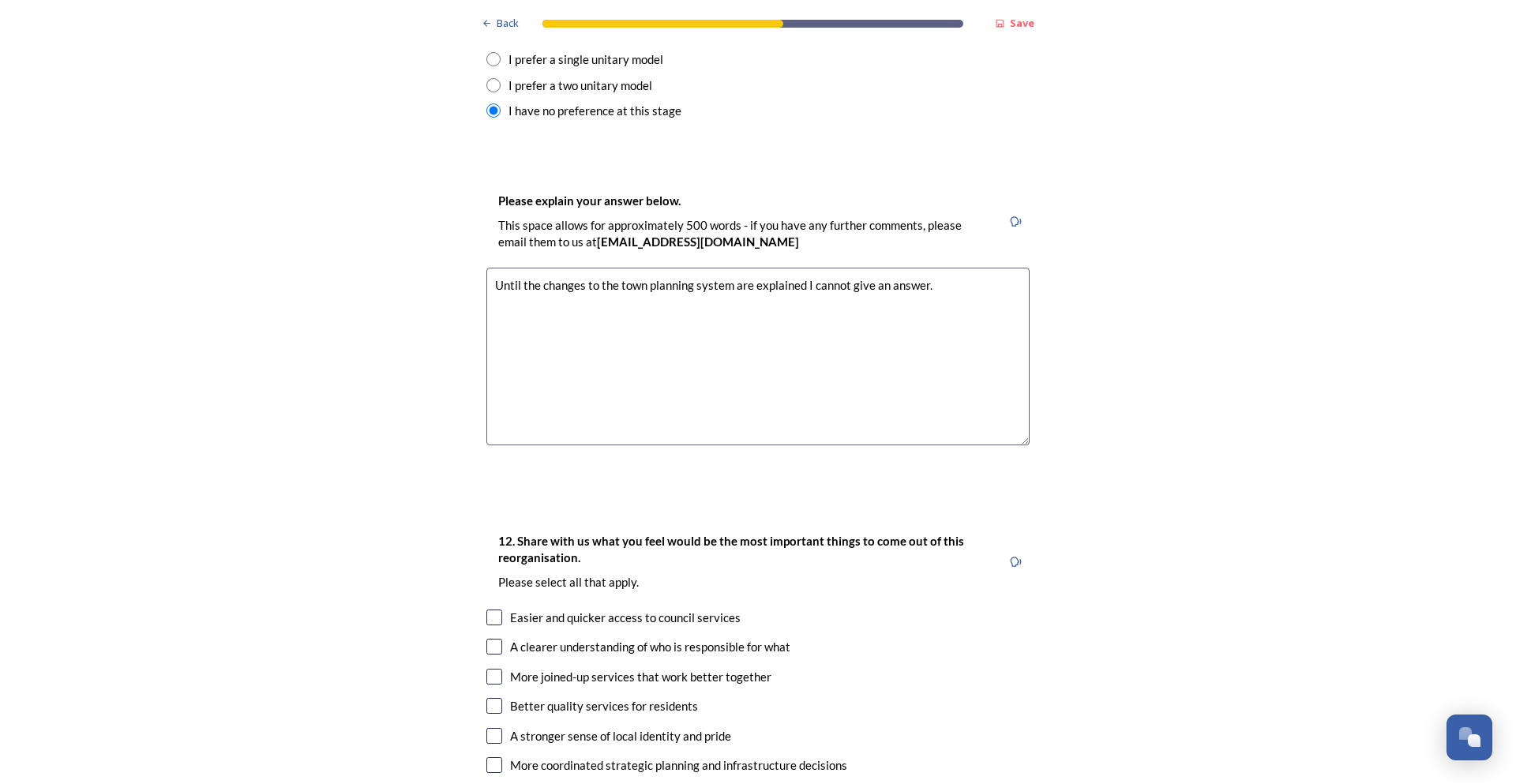
scroll to position [2053, 0]
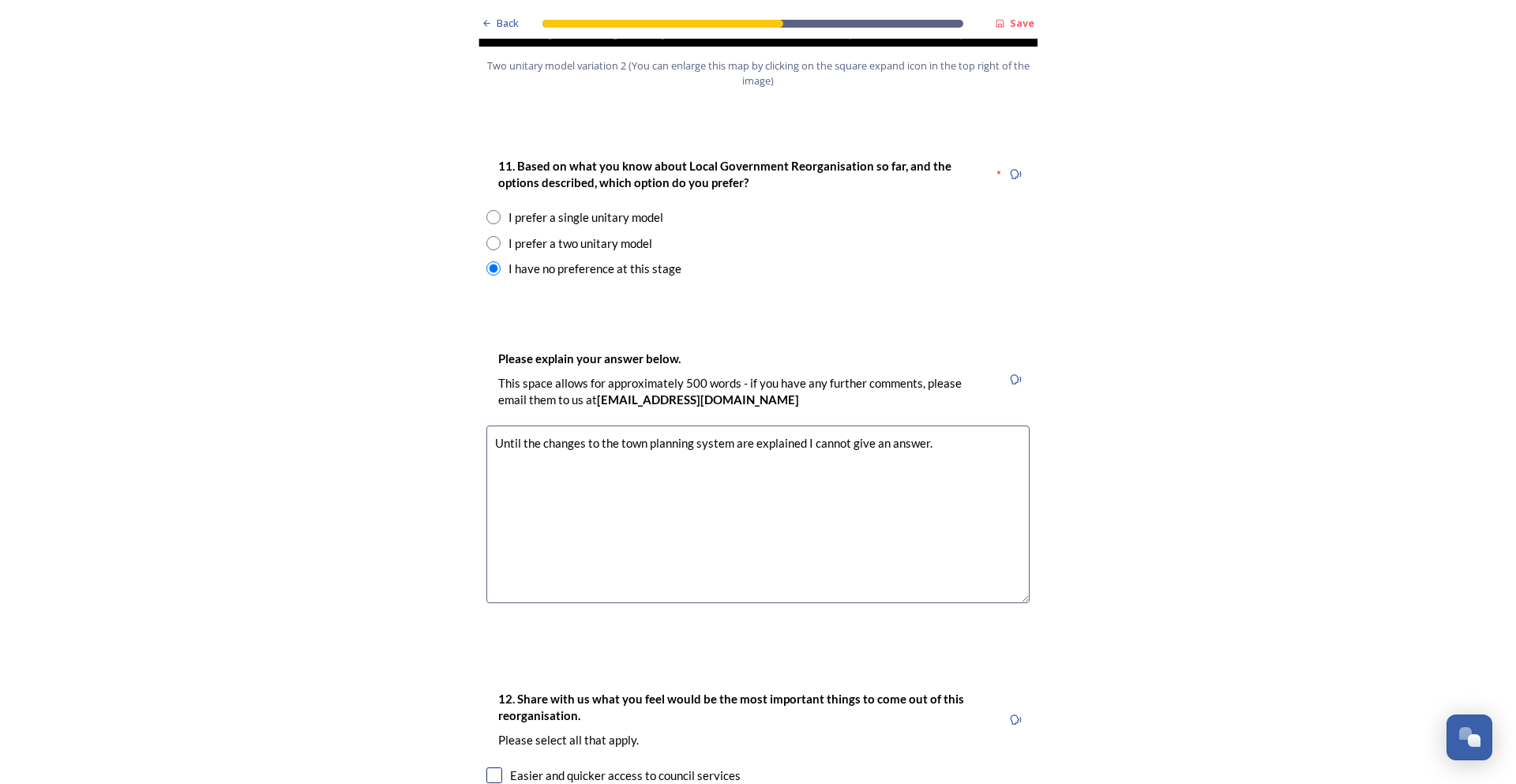
type textarea "Until the changes to the town planning system are explained I cannot give an an…"
click at [1147, 354] on div "Back Save Prioritising future services As explained on our Shaping [GEOGRAPHIC_…" at bounding box center [758, 582] width 1516 height 5271
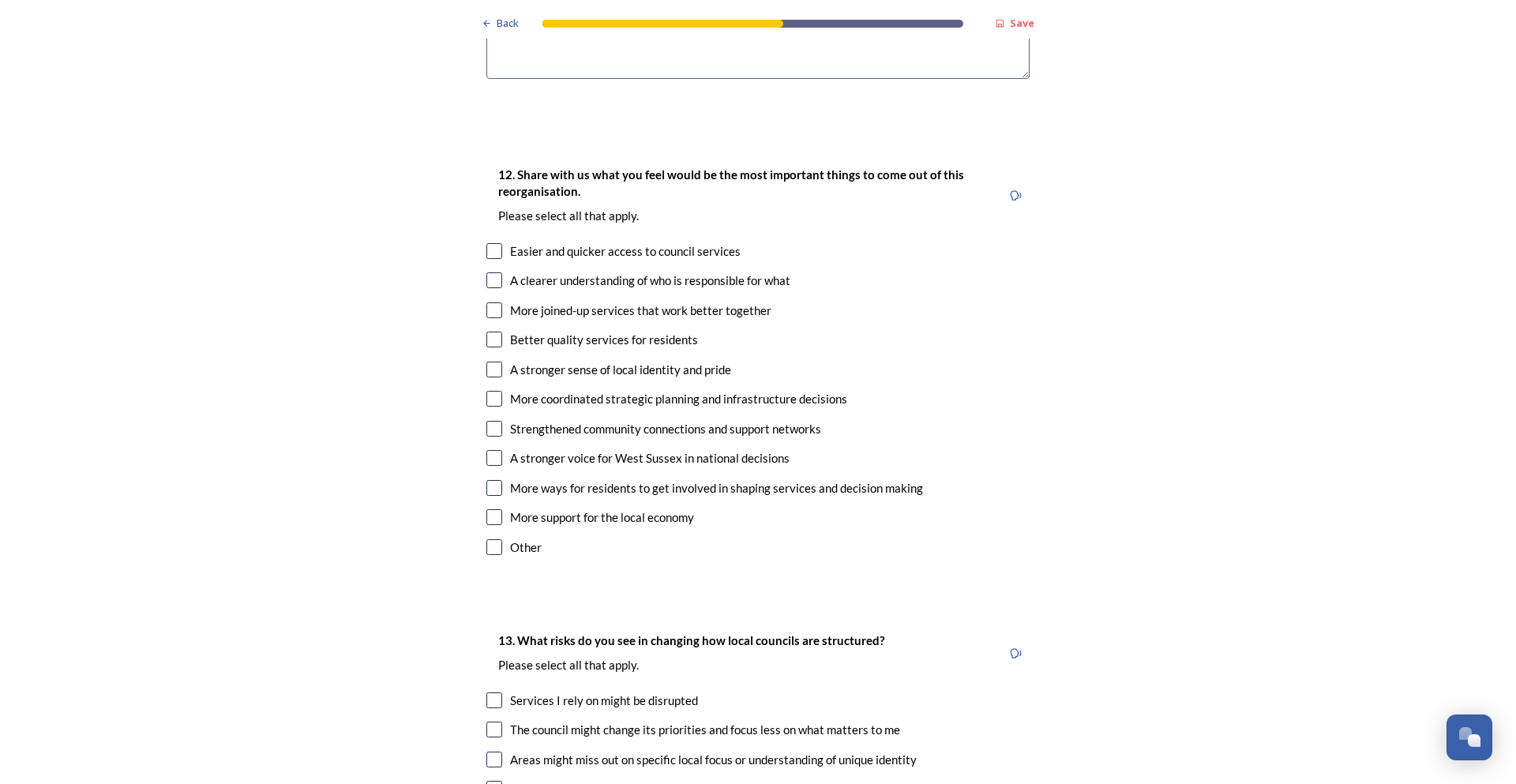
scroll to position [2606, 0]
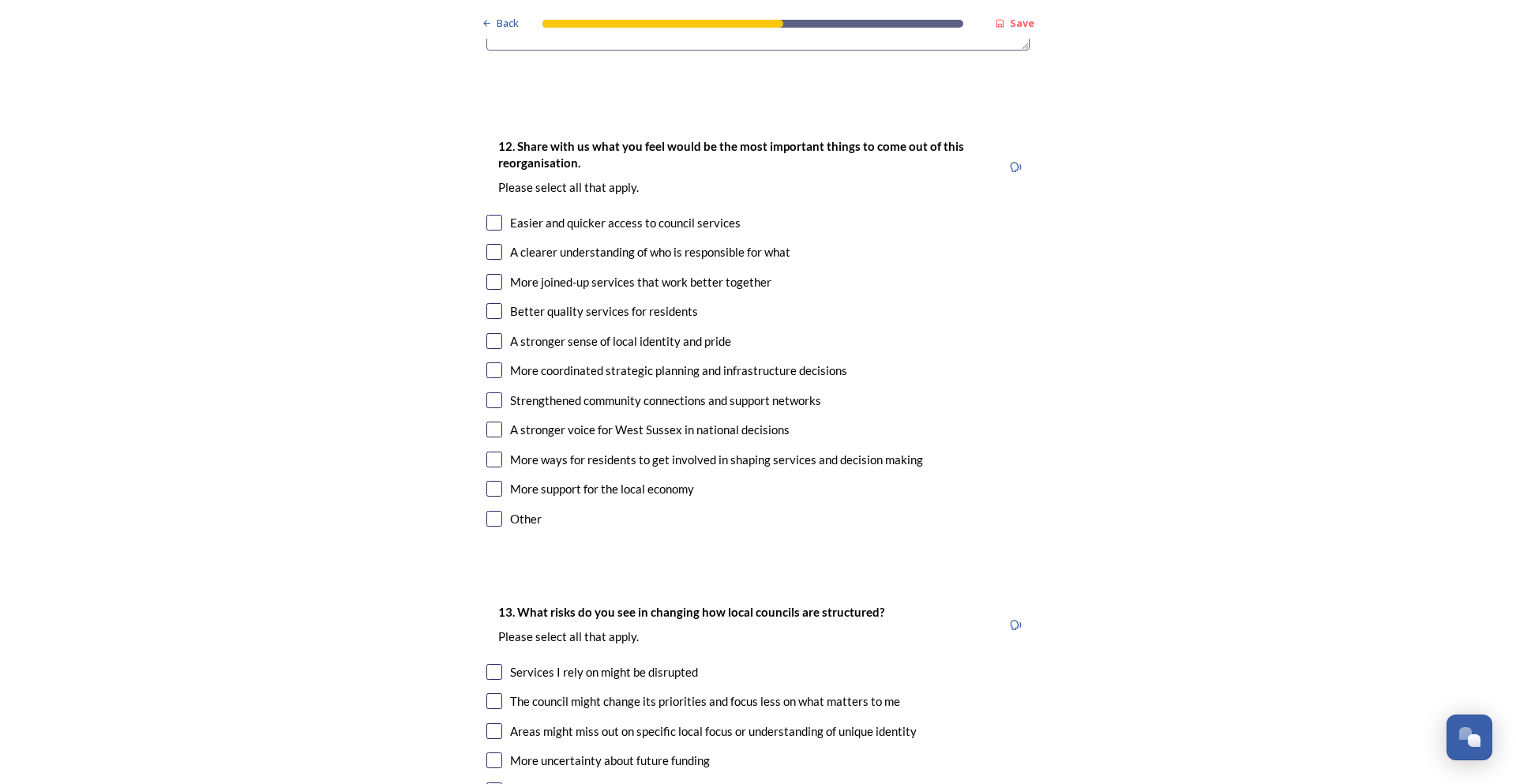
click at [488, 244] on input "checkbox" at bounding box center [494, 252] width 16 height 16
checkbox input "true"
click at [490, 362] on input "checkbox" at bounding box center [494, 370] width 16 height 16
checkbox input "true"
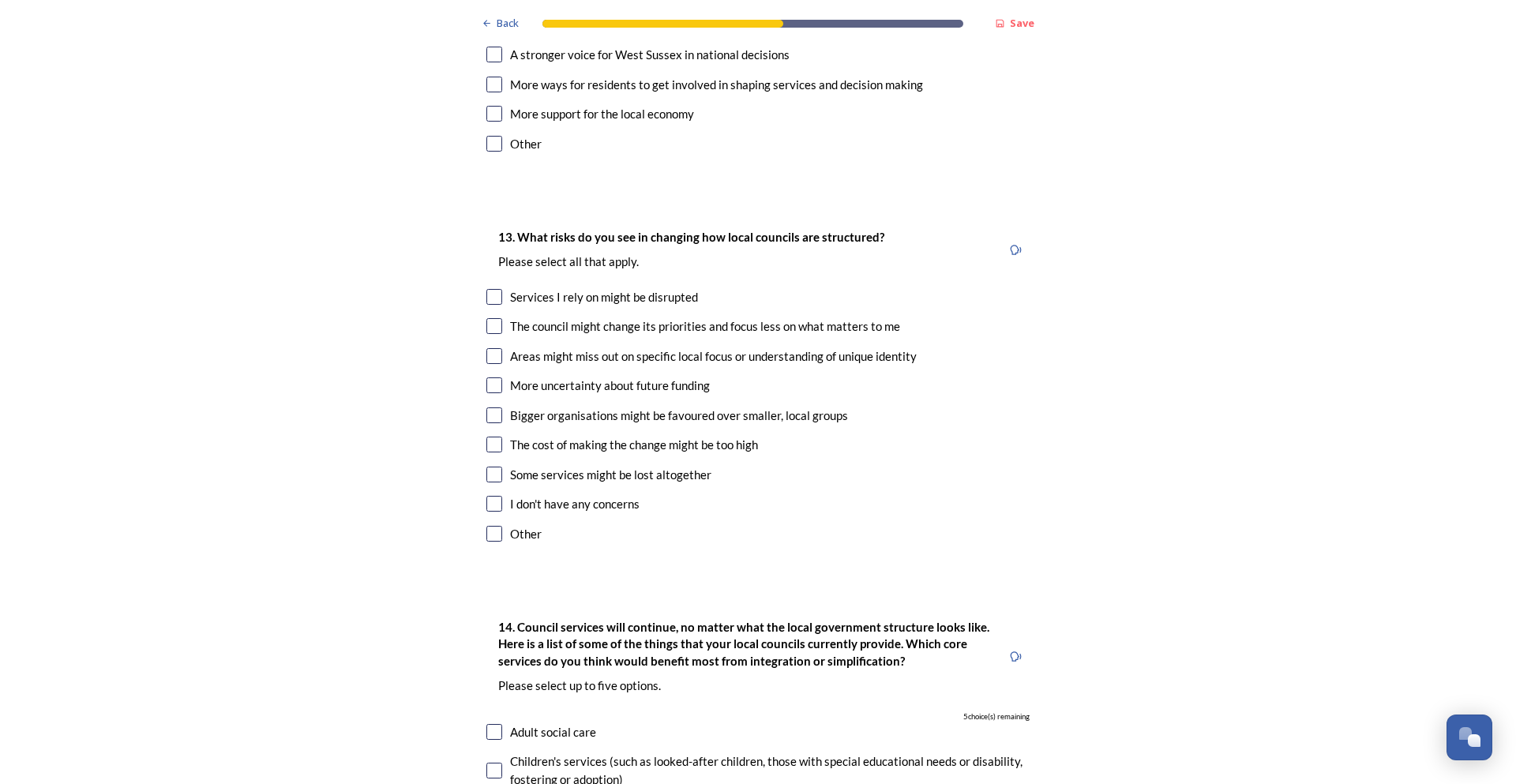
scroll to position [3001, 0]
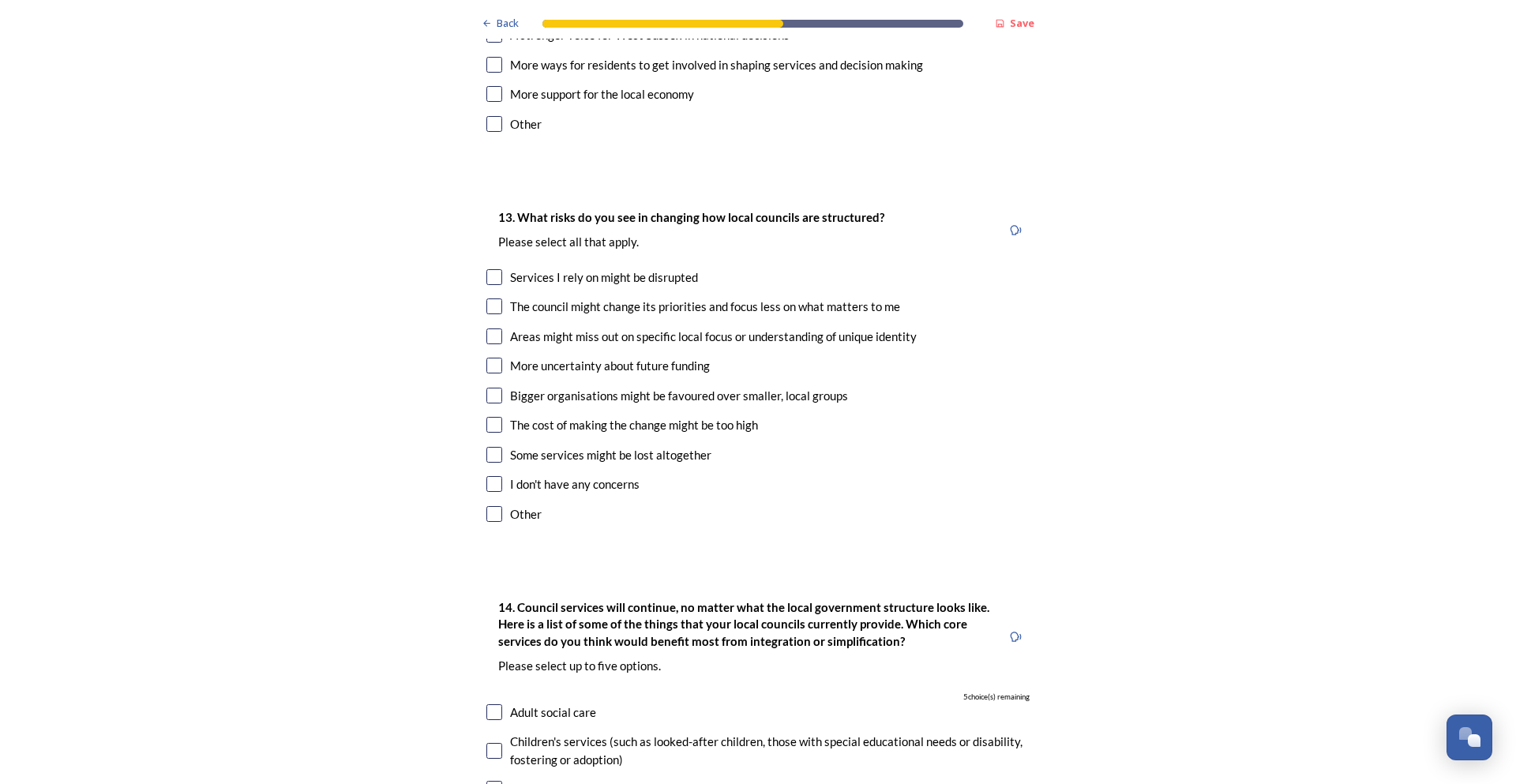
click at [486, 506] on input "checkbox" at bounding box center [494, 514] width 16 height 16
checkbox input "true"
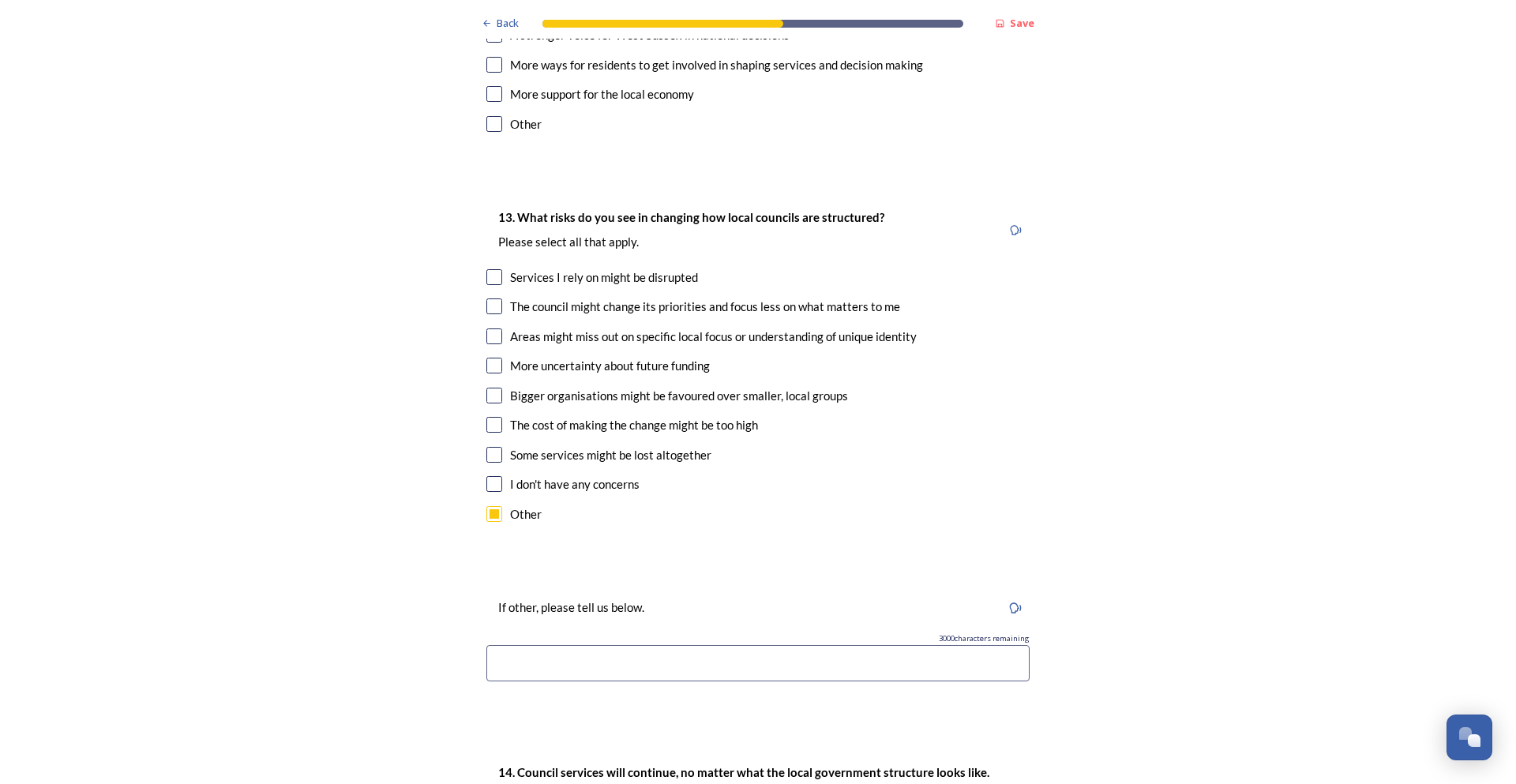
click at [582, 645] on input at bounding box center [758, 663] width 544 height 36
drag, startPoint x: 492, startPoint y: 622, endPoint x: 516, endPoint y: 620, distance: 24.1
click at [499, 645] on input "insufficient information to respond" at bounding box center [758, 663] width 544 height 36
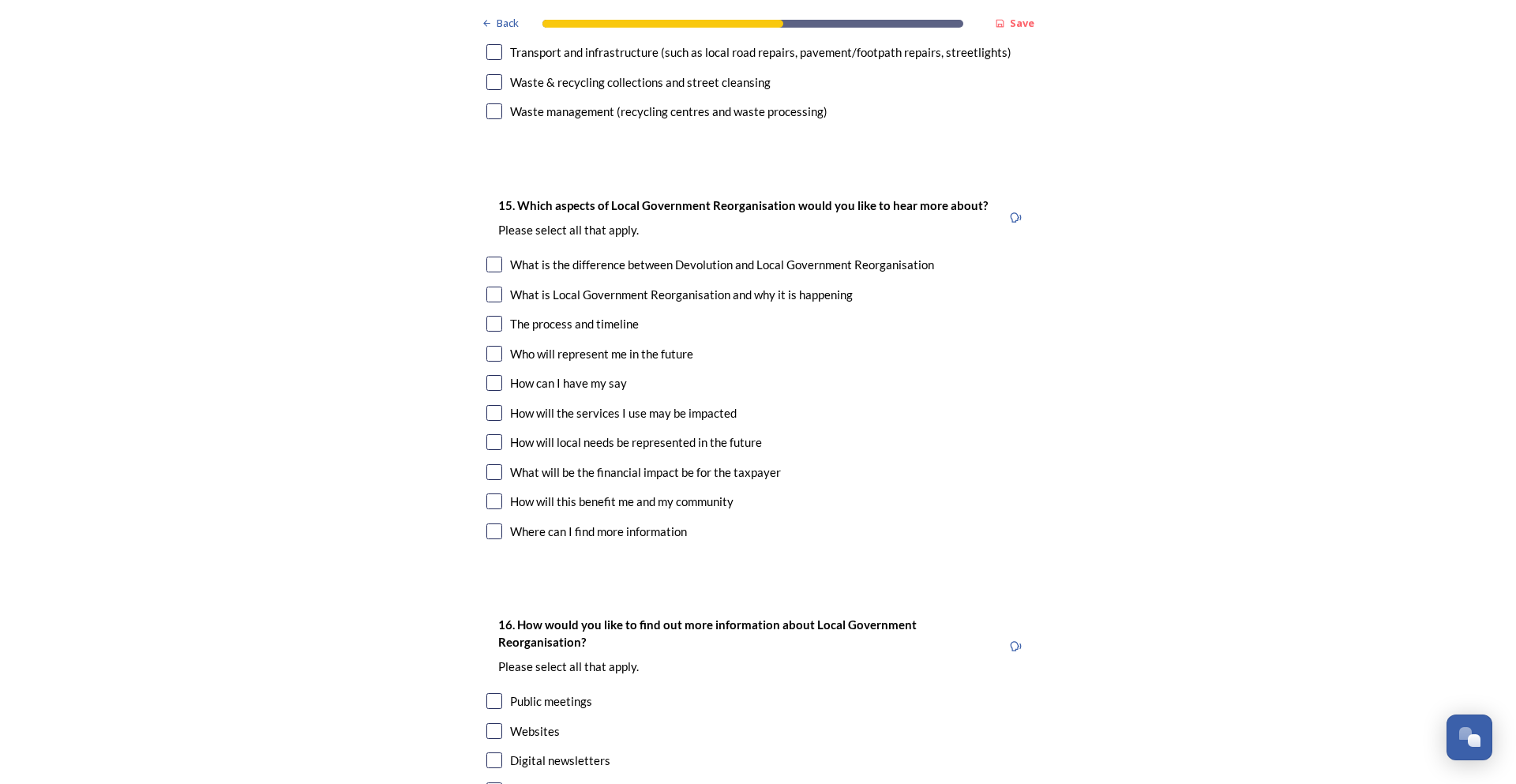
scroll to position [4368, 0]
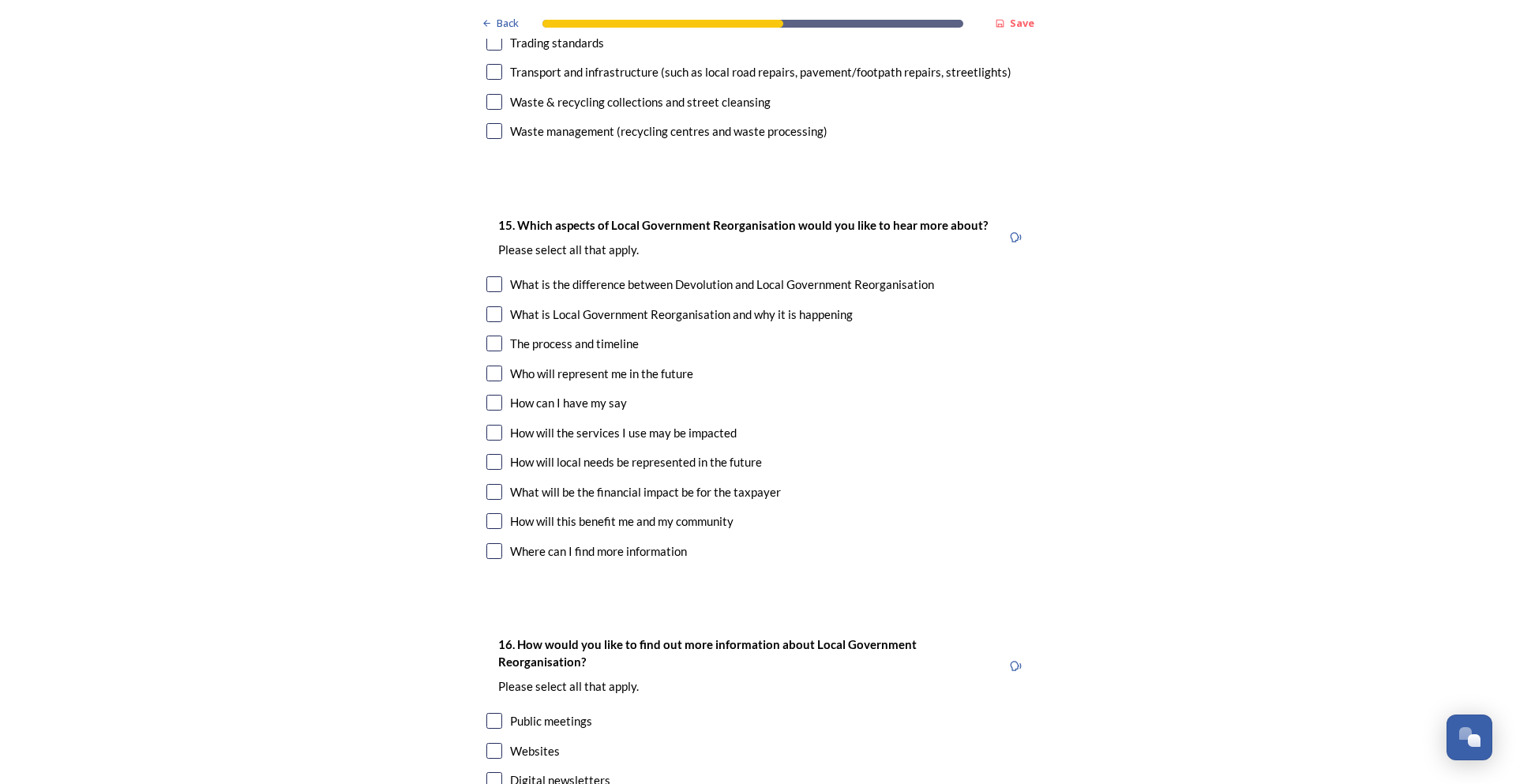
type input "Insufficient information to respond"
click at [489, 544] on input "checkbox" at bounding box center [494, 552] width 16 height 16
checkbox input "true"
click at [492, 713] on input "checkbox" at bounding box center [494, 721] width 16 height 16
checkbox input "true"
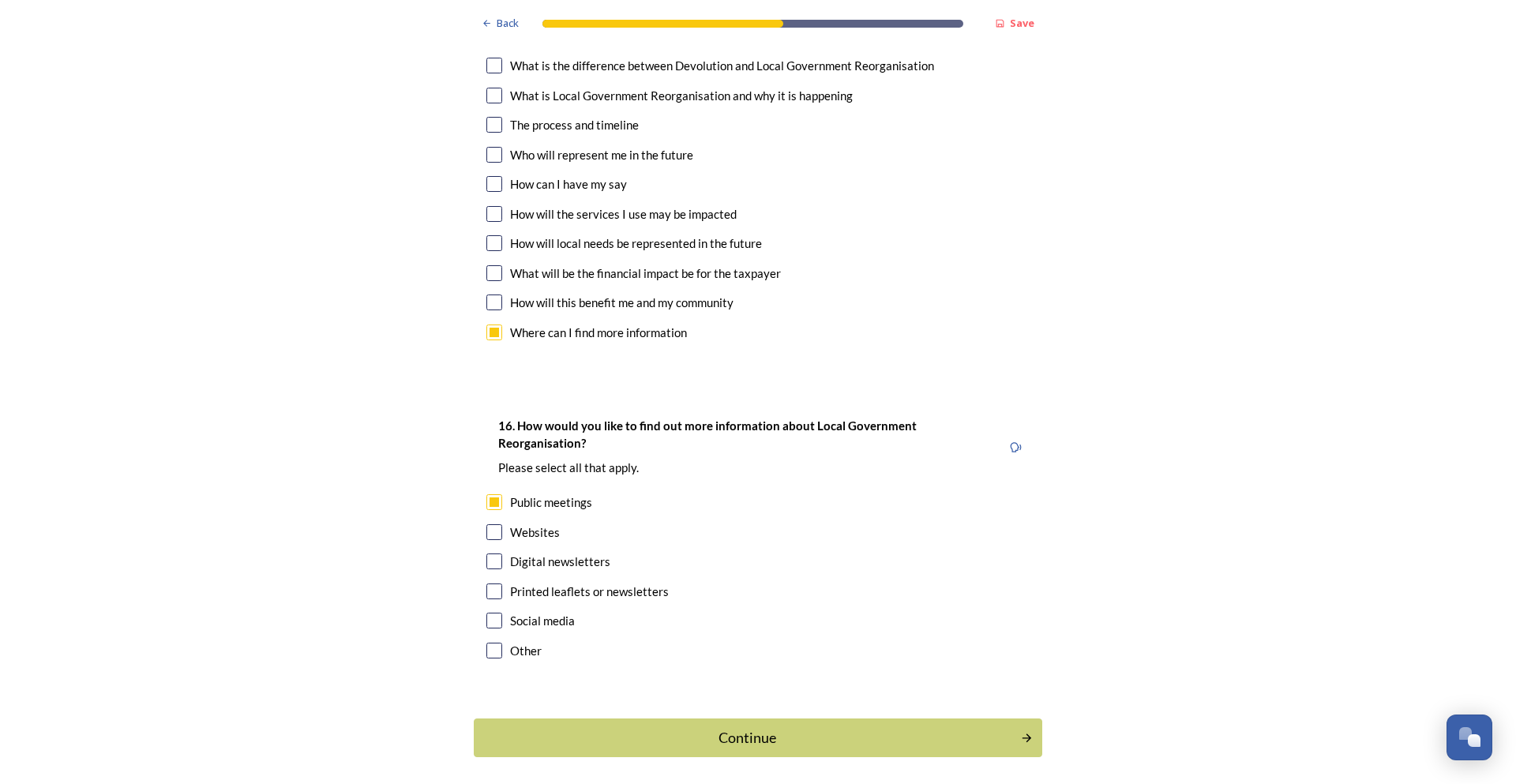
scroll to position [4605, 0]
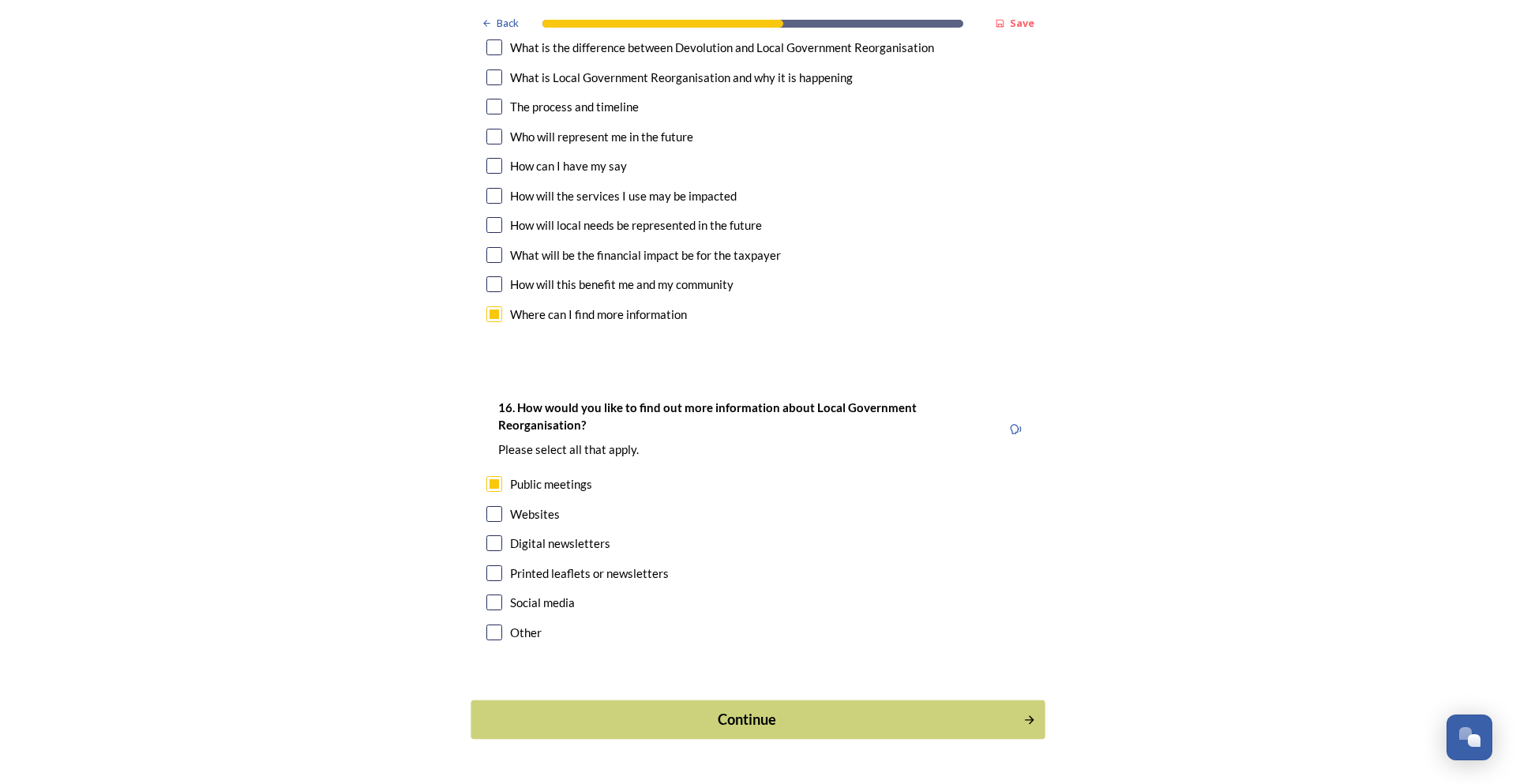
click at [820, 709] on div "Continue" at bounding box center [747, 719] width 535 height 21
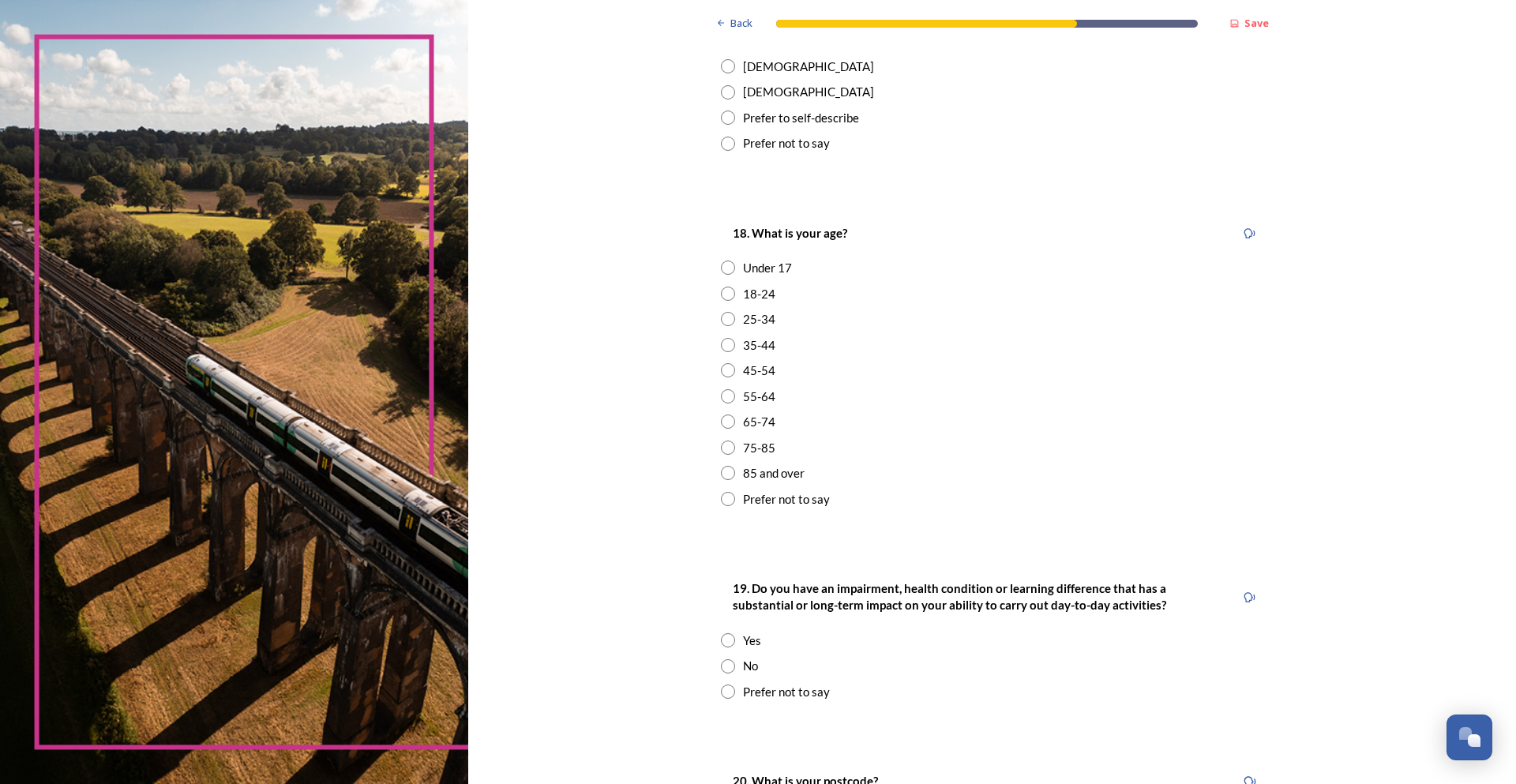
scroll to position [316, 0]
click at [721, 90] on input "radio" at bounding box center [728, 92] width 14 height 14
radio input "true"
click at [721, 448] on input "radio" at bounding box center [728, 447] width 14 height 14
radio input "true"
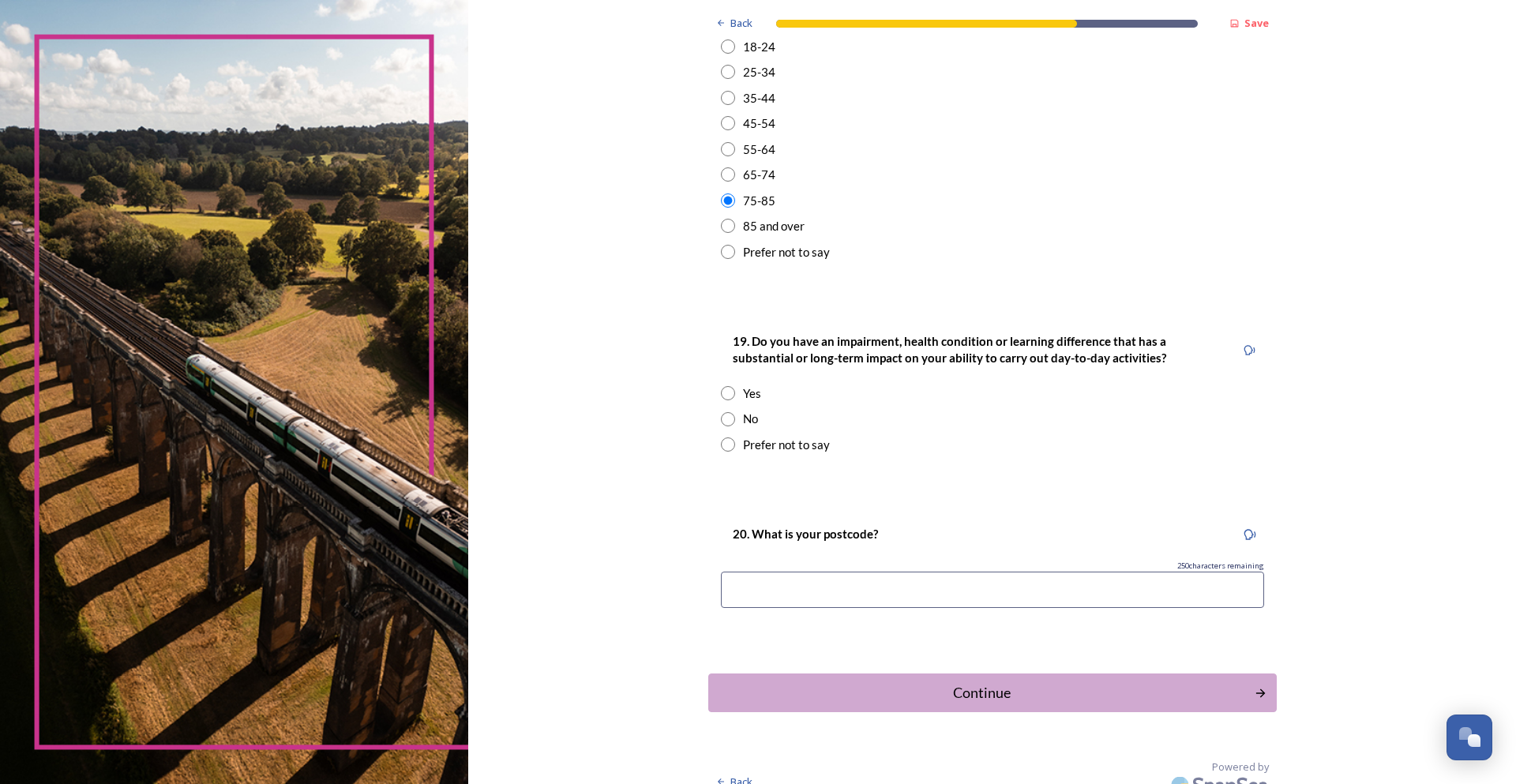
scroll to position [582, 0]
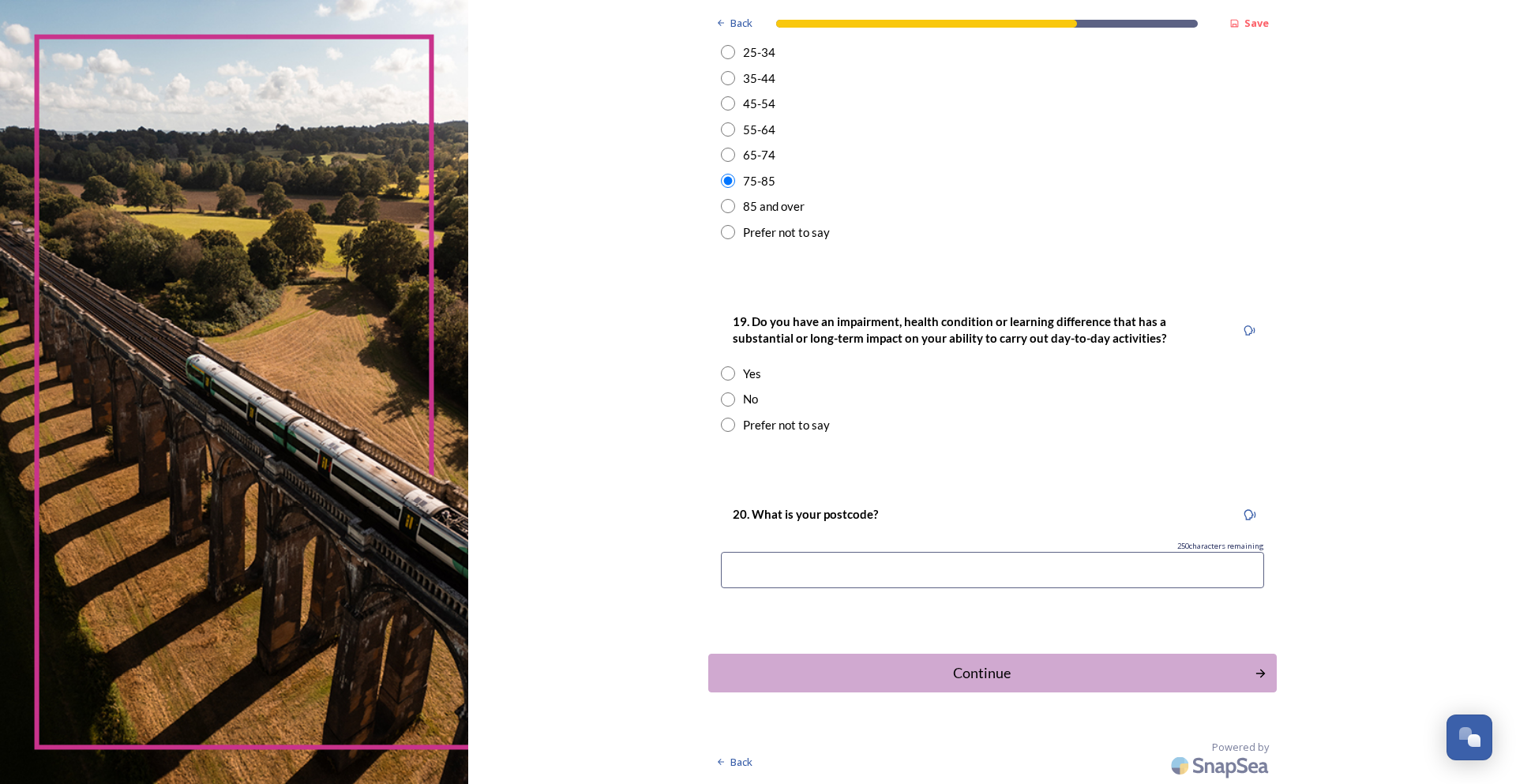
click at [722, 400] on input "radio" at bounding box center [728, 400] width 14 height 14
radio input "true"
click at [836, 564] on input at bounding box center [993, 569] width 544 height 36
paste input "PO20 7AH"
type input "PO20 7AH"
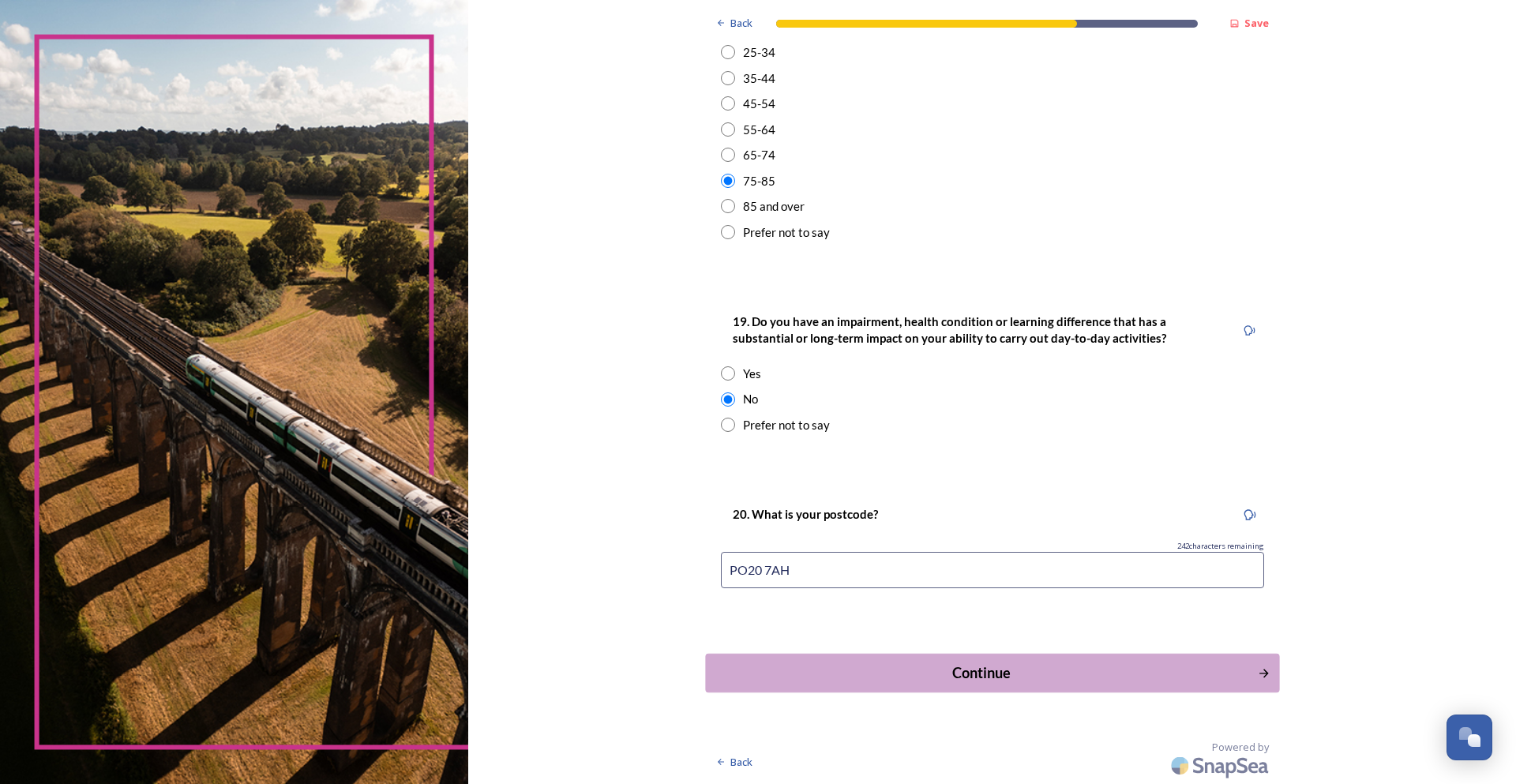
drag, startPoint x: 1035, startPoint y: 672, endPoint x: 1093, endPoint y: 651, distance: 61.7
click at [1034, 672] on div "Continue" at bounding box center [981, 674] width 535 height 21
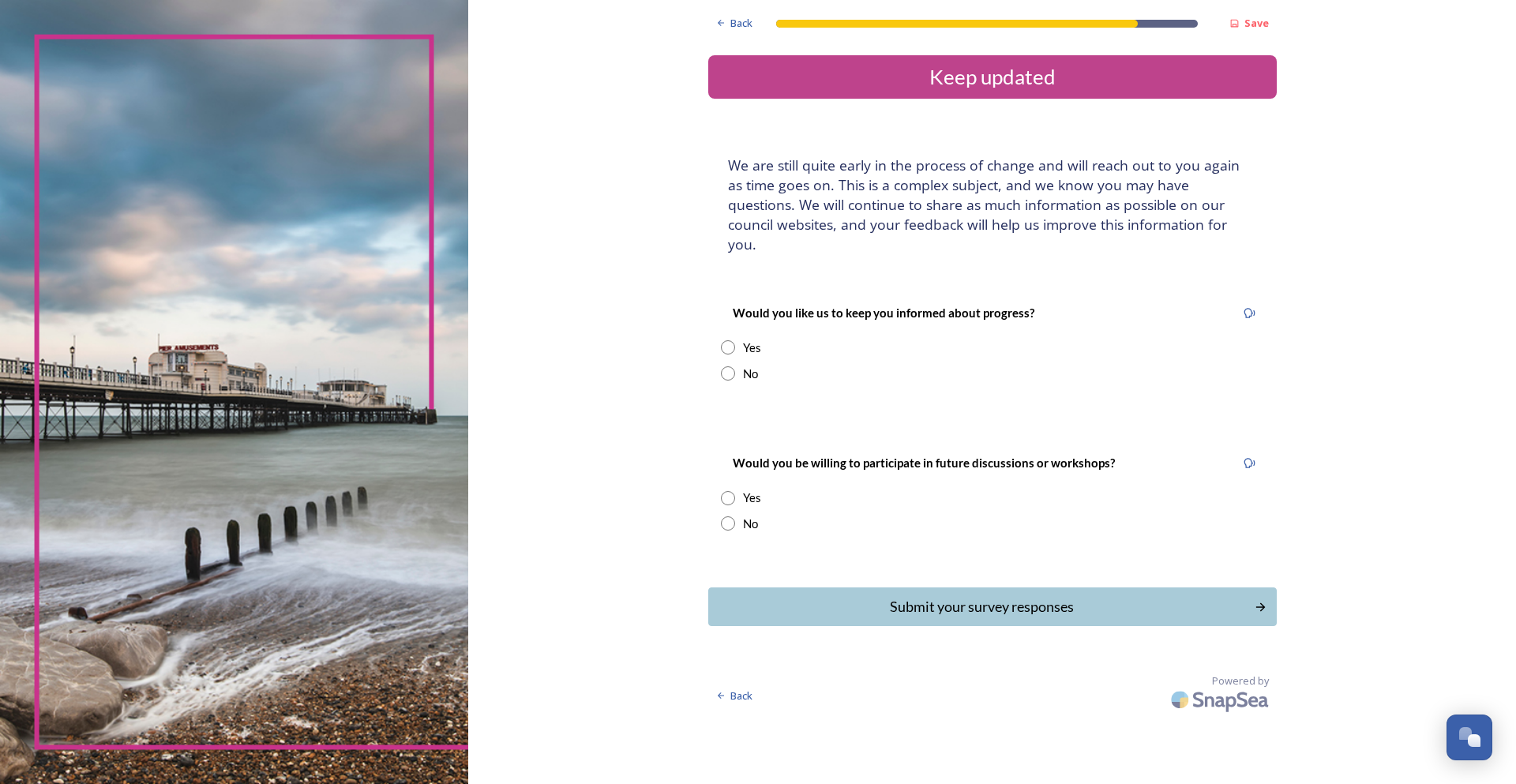
click at [726, 340] on input "radio" at bounding box center [728, 347] width 14 height 14
radio input "true"
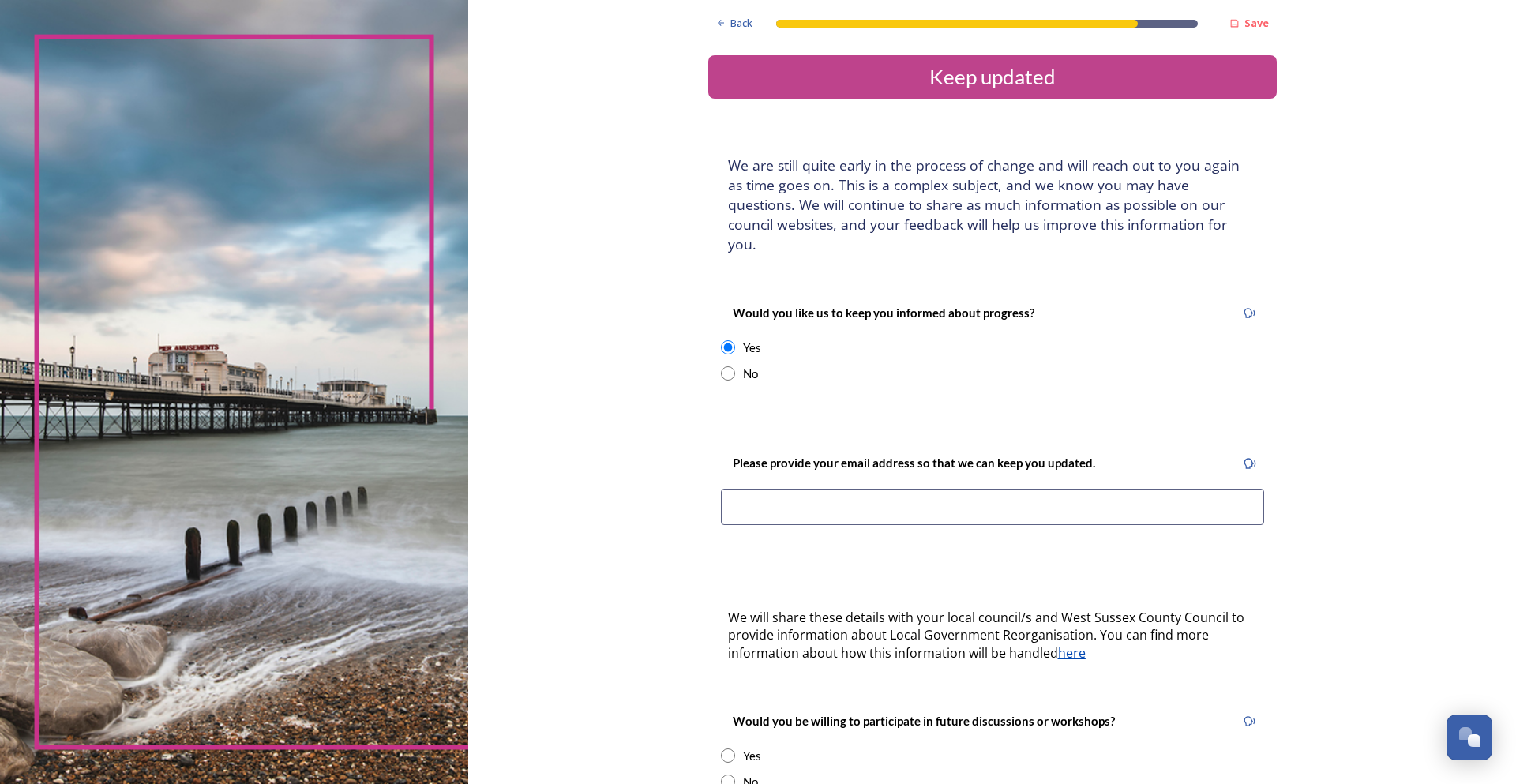
click at [896, 492] on input at bounding box center [993, 506] width 544 height 36
paste input "[EMAIL_ADDRESS][PERSON_NAME][DOMAIN_NAME]"
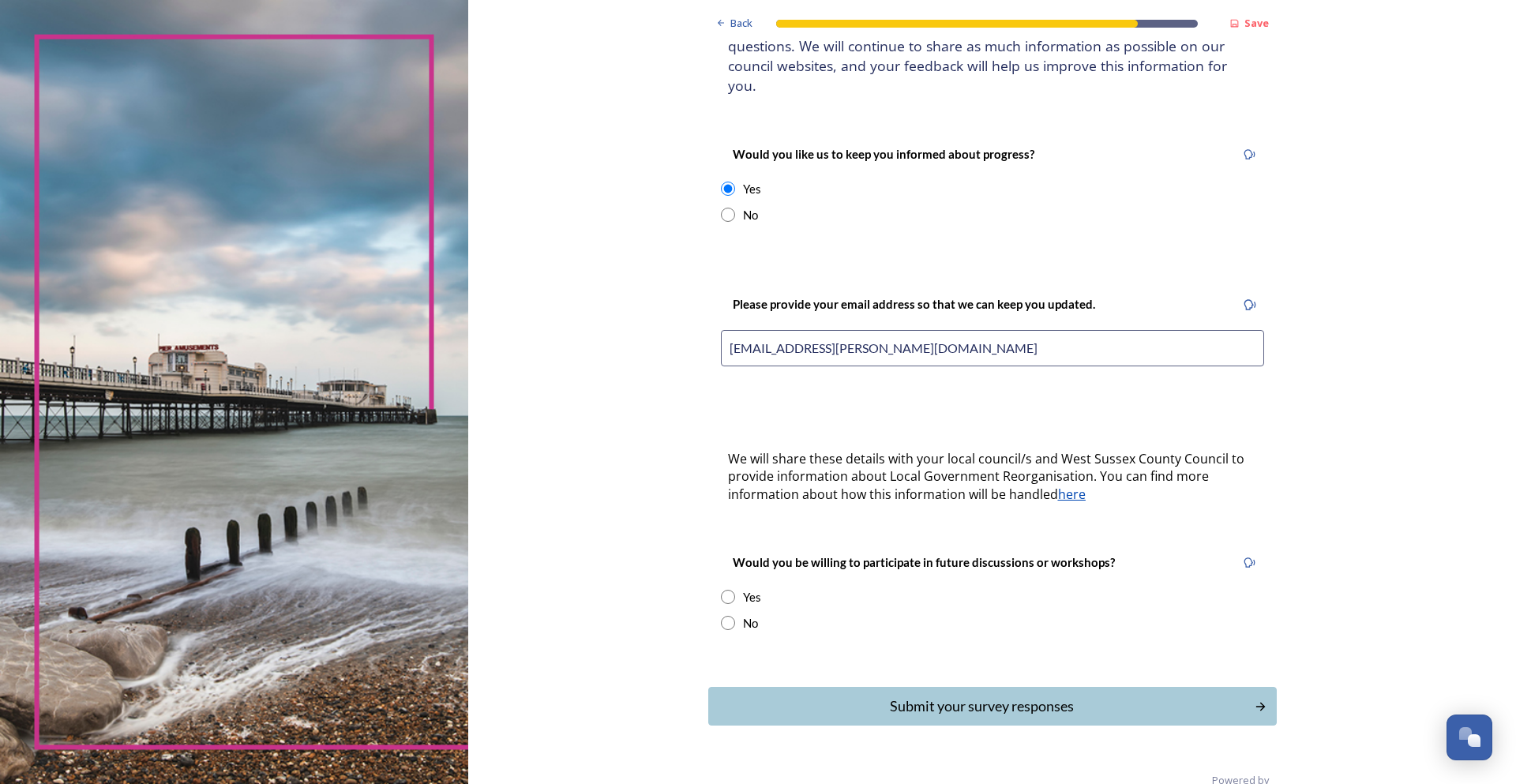
scroll to position [172, 0]
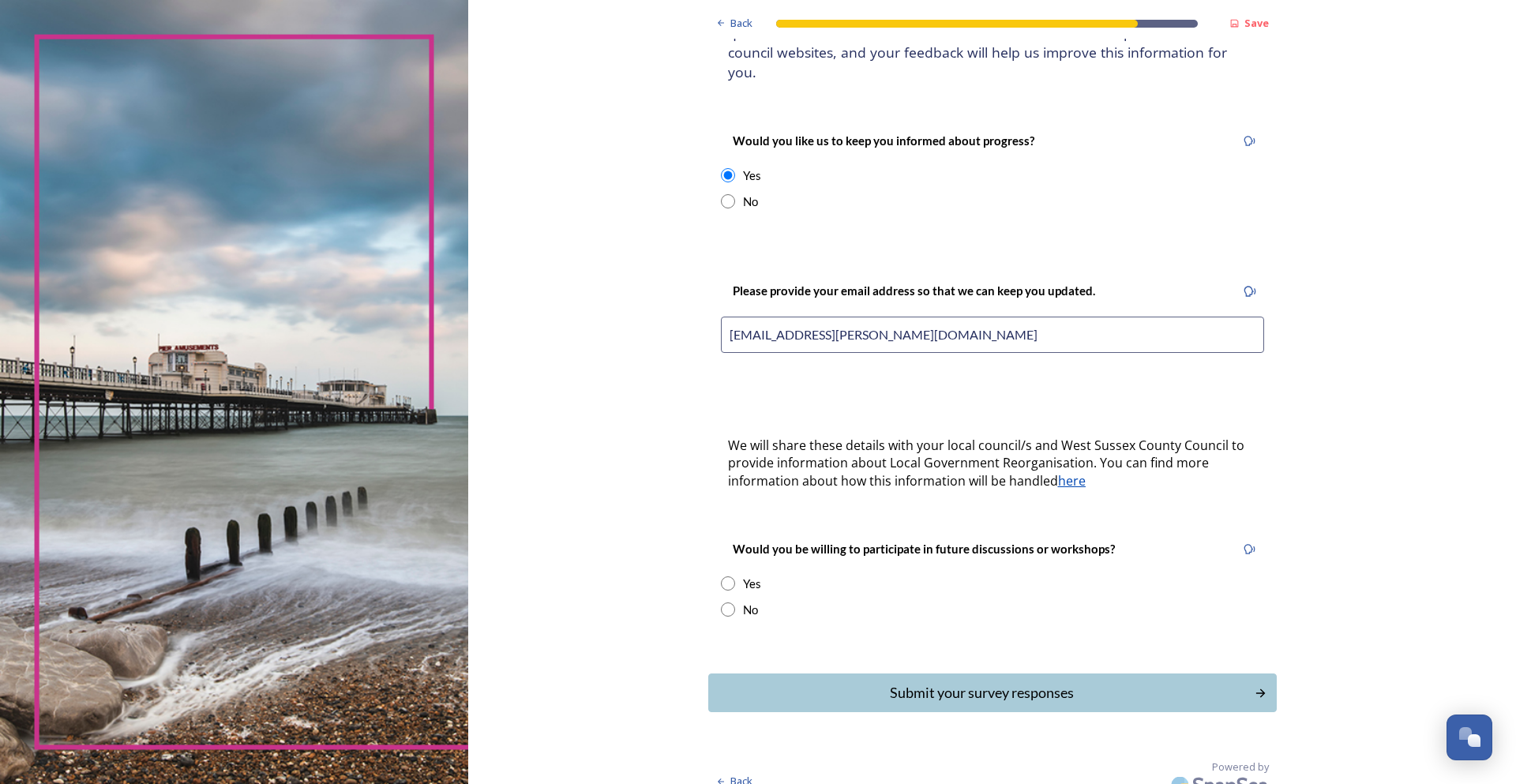
type input "[EMAIL_ADDRESS][PERSON_NAME][DOMAIN_NAME]"
click at [721, 576] on input "radio" at bounding box center [728, 583] width 14 height 14
radio input "true"
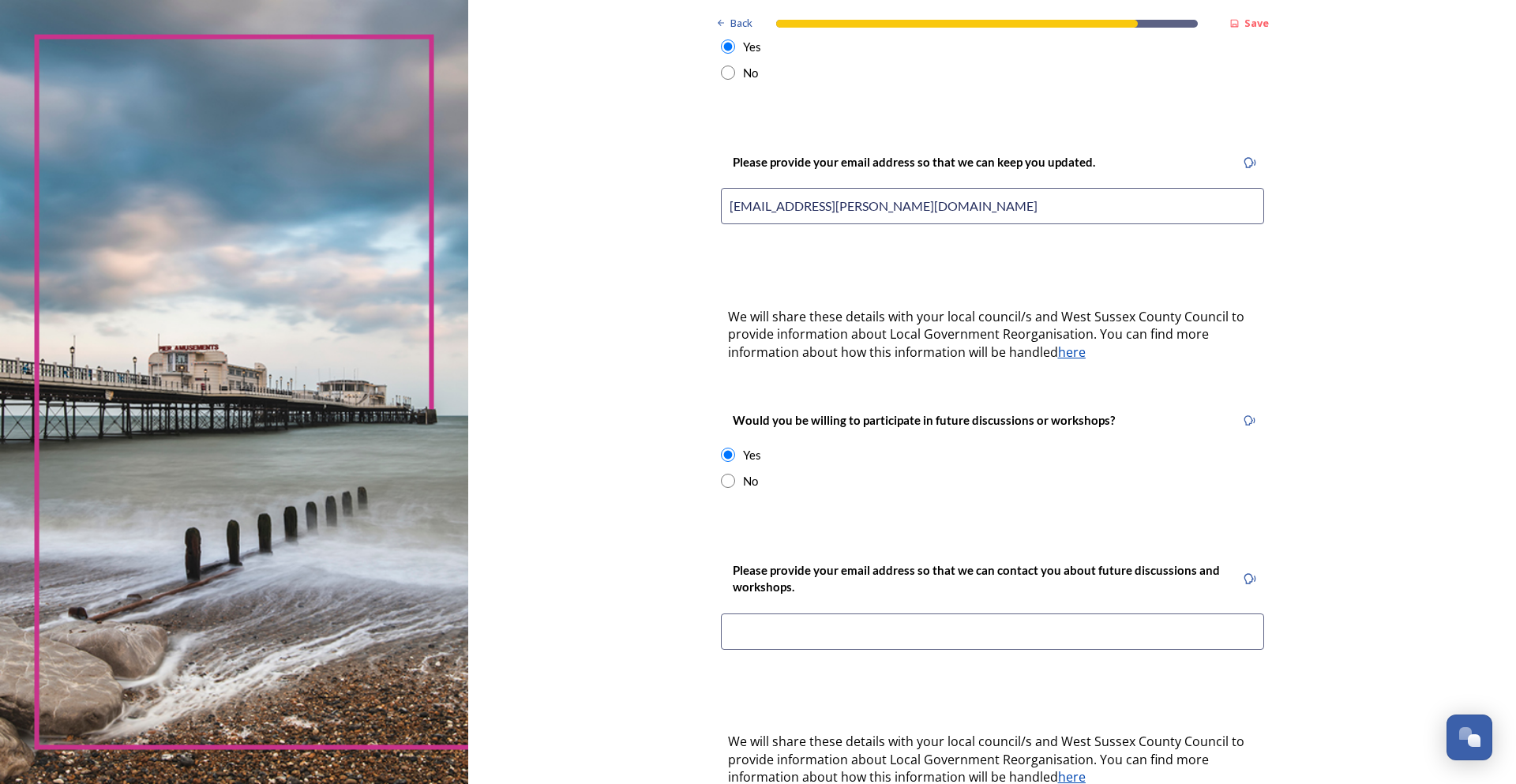
scroll to position [409, 0]
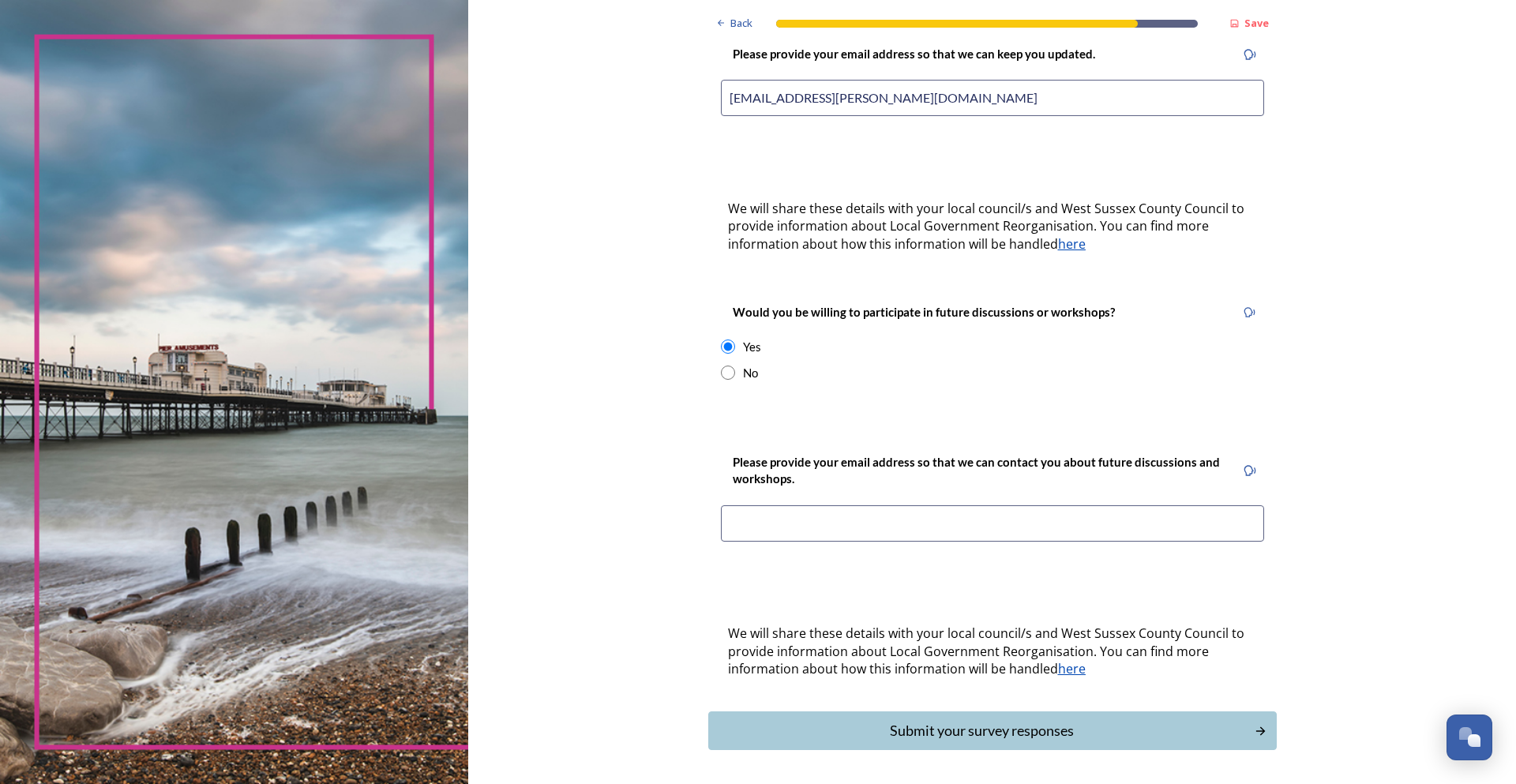
drag, startPoint x: 988, startPoint y: 80, endPoint x: 708, endPoint y: 72, distance: 280.1
click at [708, 72] on div "Please provide your email address so that we can keep you updated. [EMAIL_ADDRE…" at bounding box center [992, 85] width 568 height 114
click at [854, 506] on input at bounding box center [993, 523] width 544 height 36
paste input "[EMAIL_ADDRESS][PERSON_NAME][DOMAIN_NAME]"
type input "[EMAIL_ADDRESS][PERSON_NAME][DOMAIN_NAME]"
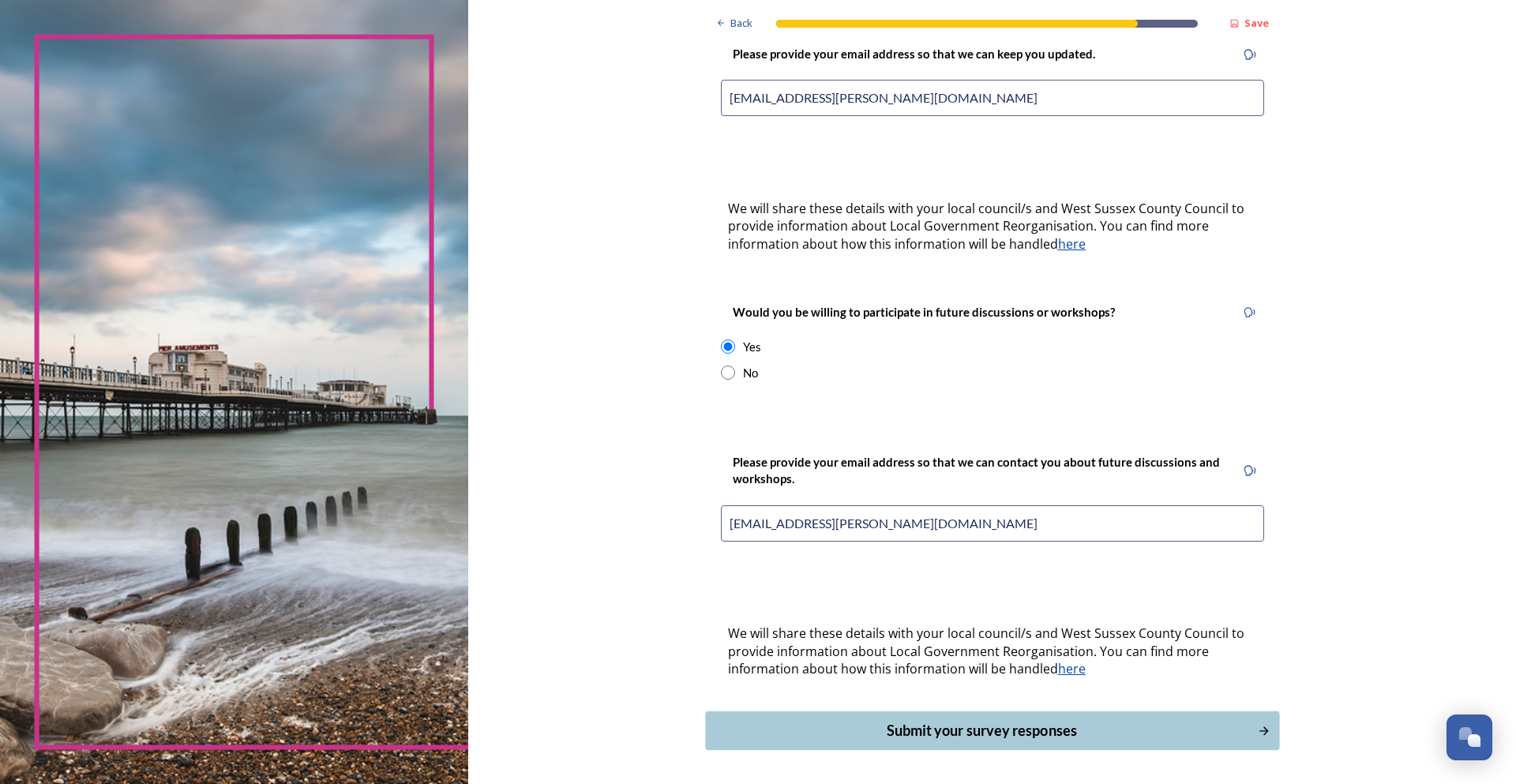
click at [1025, 720] on div "Submit your survey responses" at bounding box center [981, 731] width 535 height 21
